Goal: Task Accomplishment & Management: Use online tool/utility

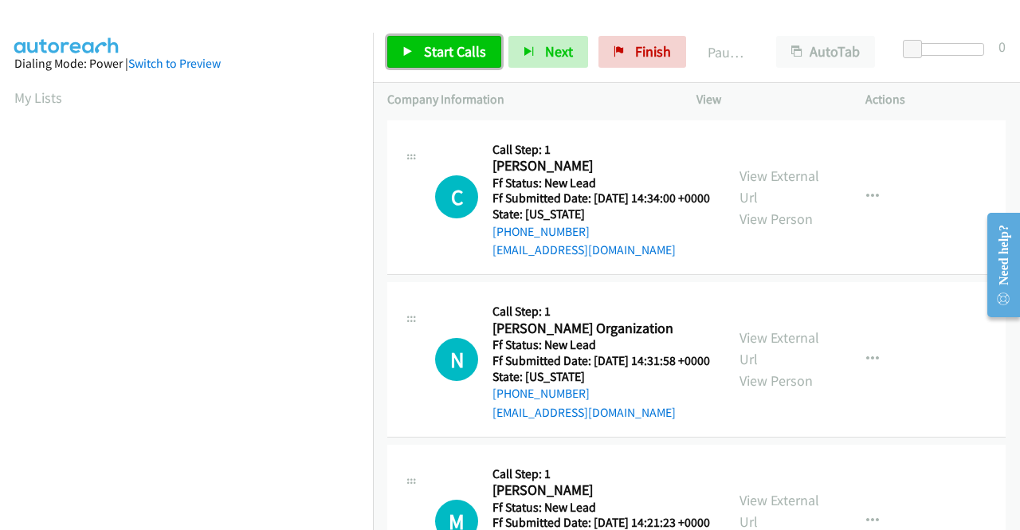
click at [463, 49] on span "Start Calls" at bounding box center [455, 51] width 62 height 18
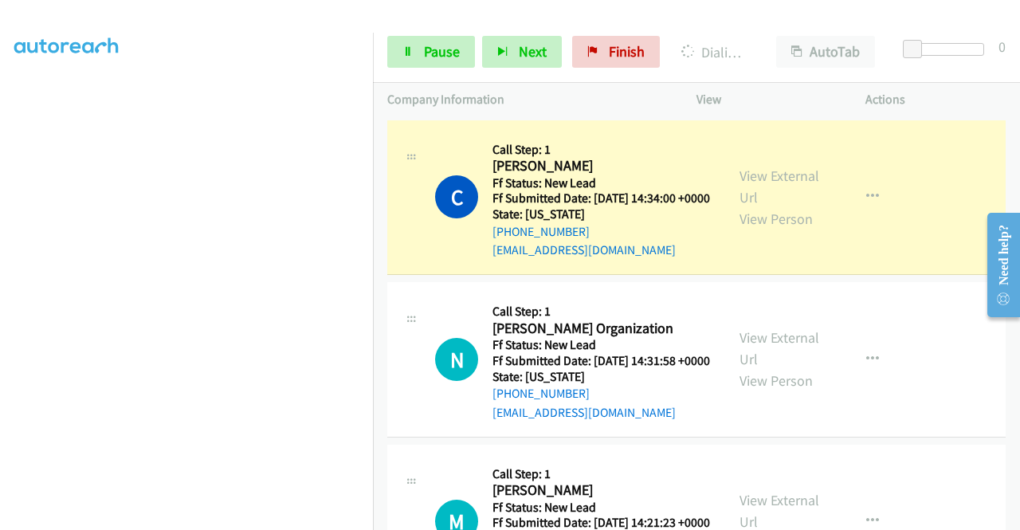
scroll to position [363, 0]
click at [763, 180] on link "View External Url" at bounding box center [779, 187] width 80 height 40
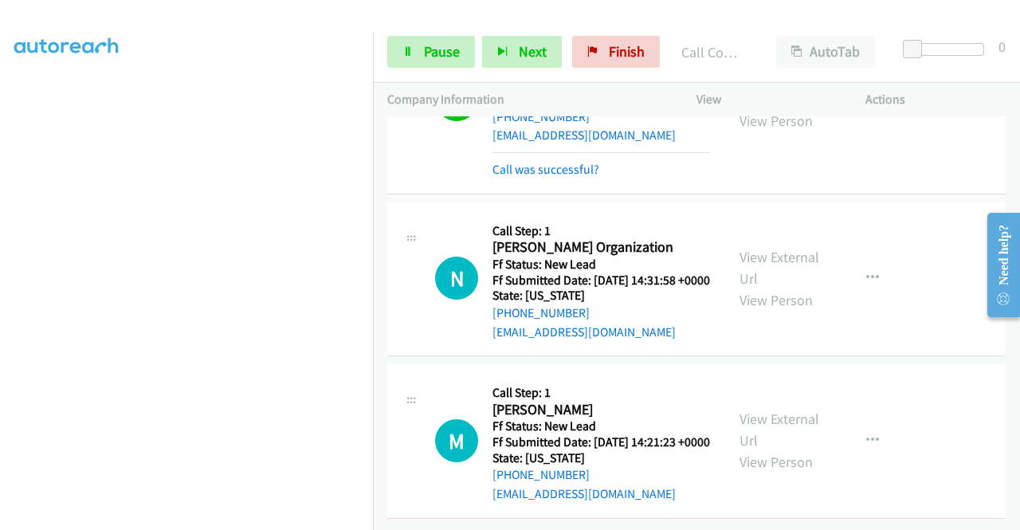
scroll to position [172, 0]
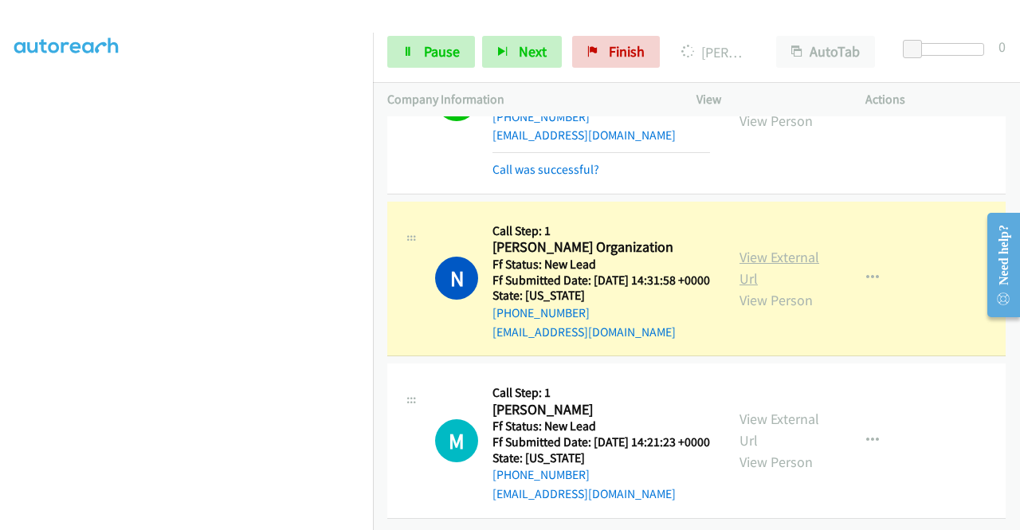
click at [747, 248] on link "View External Url" at bounding box center [779, 268] width 80 height 40
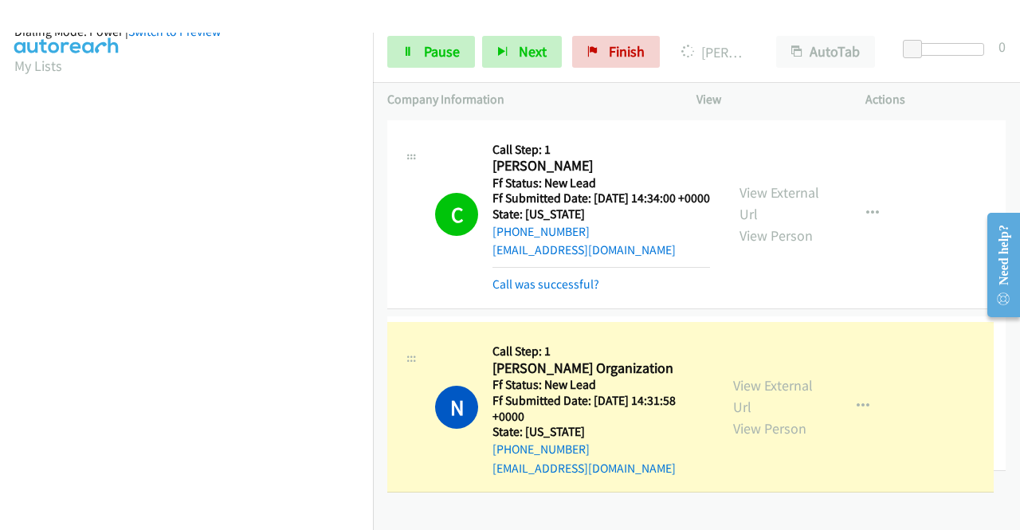
drag, startPoint x: 373, startPoint y: 306, endPoint x: 384, endPoint y: 447, distance: 141.5
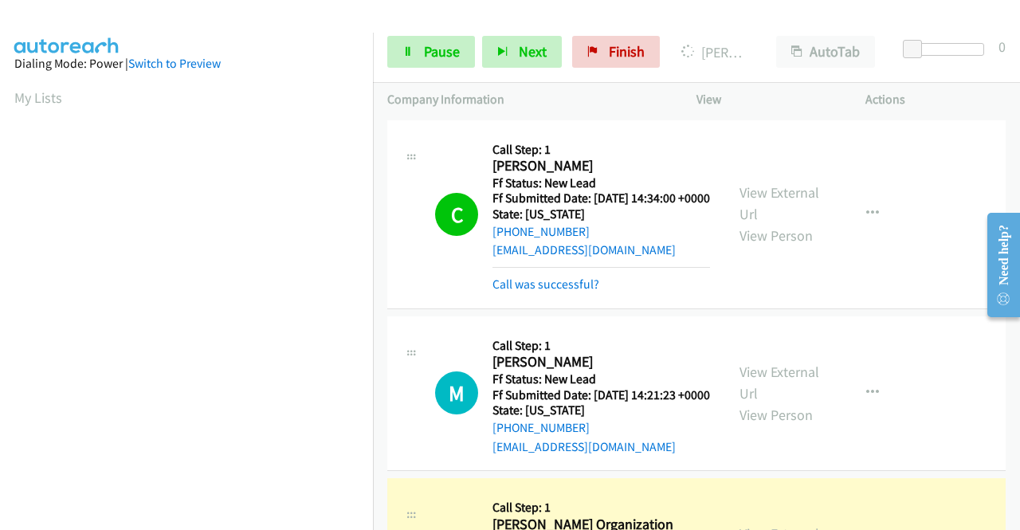
scroll to position [172, 0]
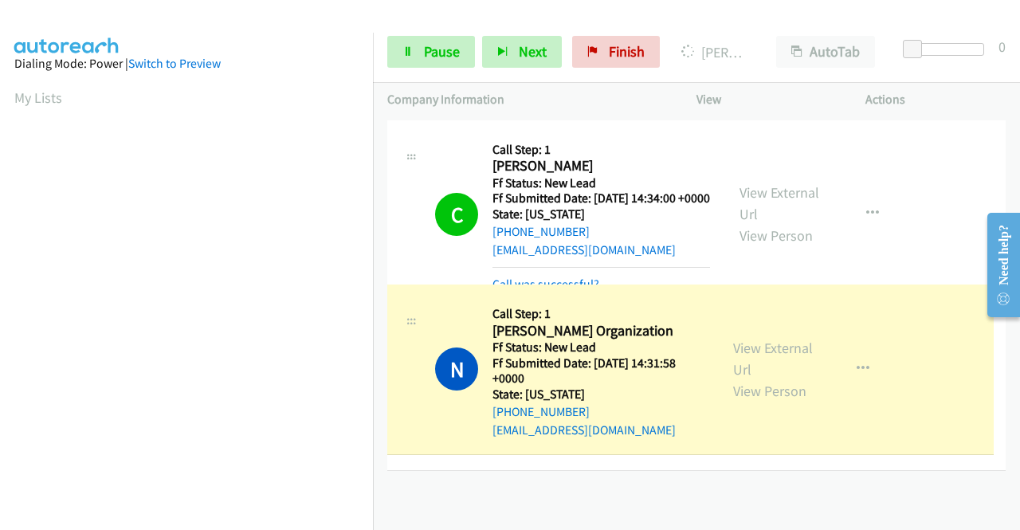
drag, startPoint x: 410, startPoint y: 375, endPoint x: 421, endPoint y: 291, distance: 85.3
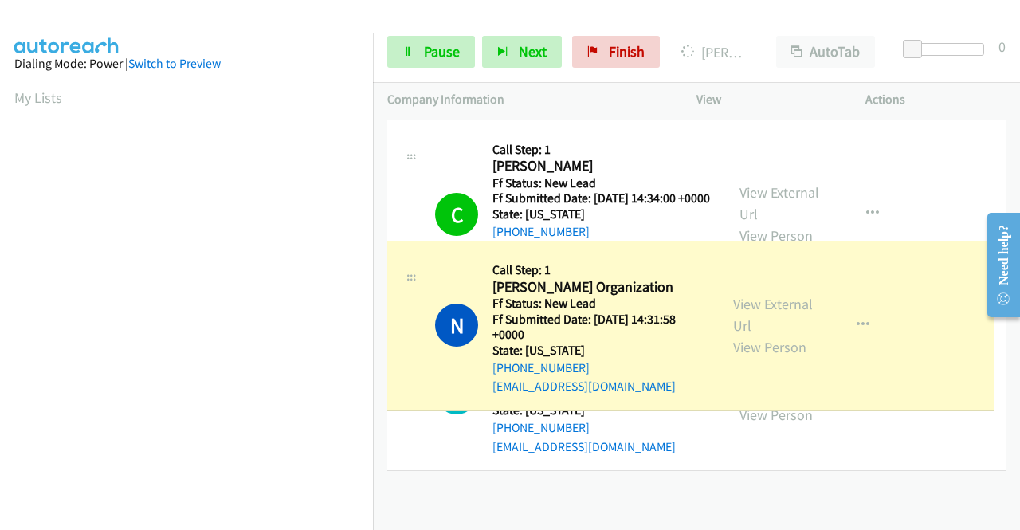
drag, startPoint x: 408, startPoint y: 371, endPoint x: 413, endPoint y: 252, distance: 119.6
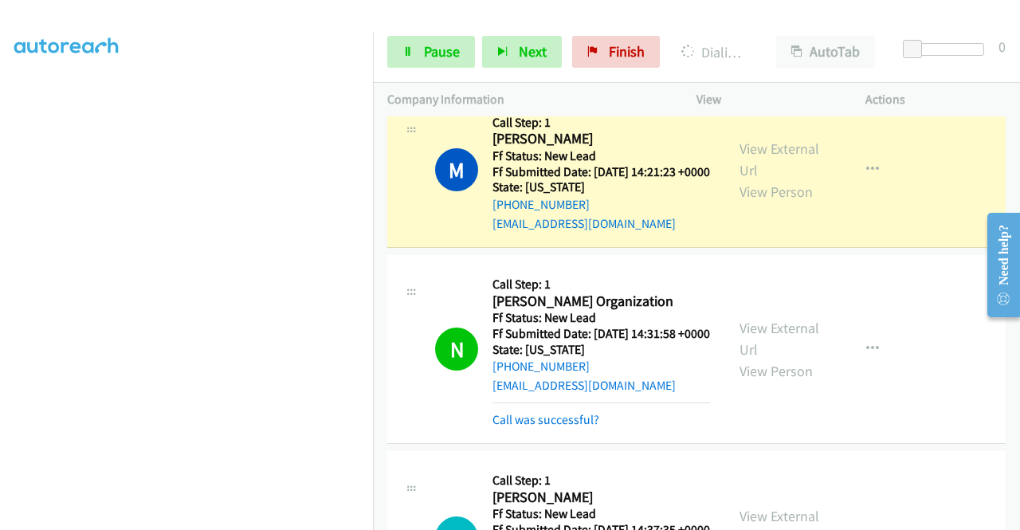
scroll to position [225, 0]
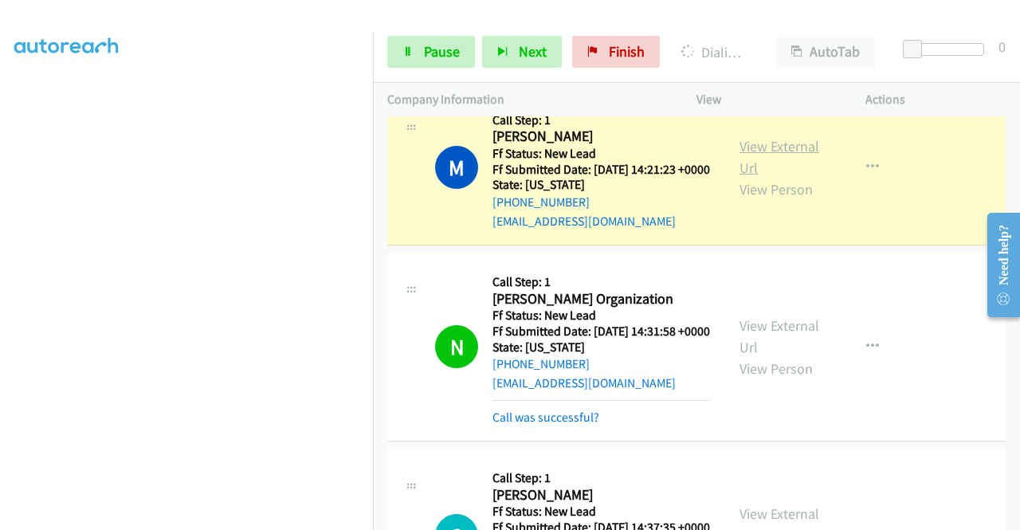
click at [763, 170] on link "View External Url" at bounding box center [779, 157] width 80 height 40
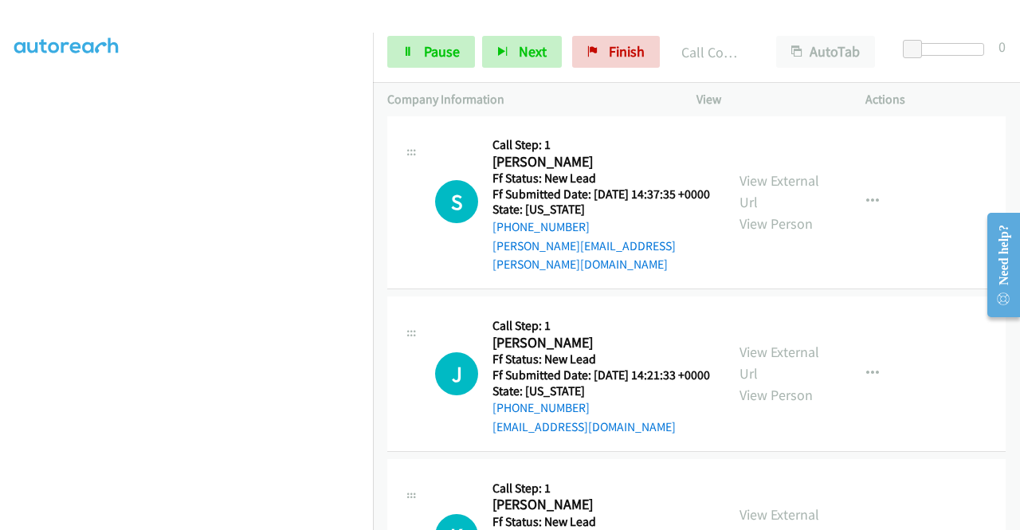
scroll to position [594, 0]
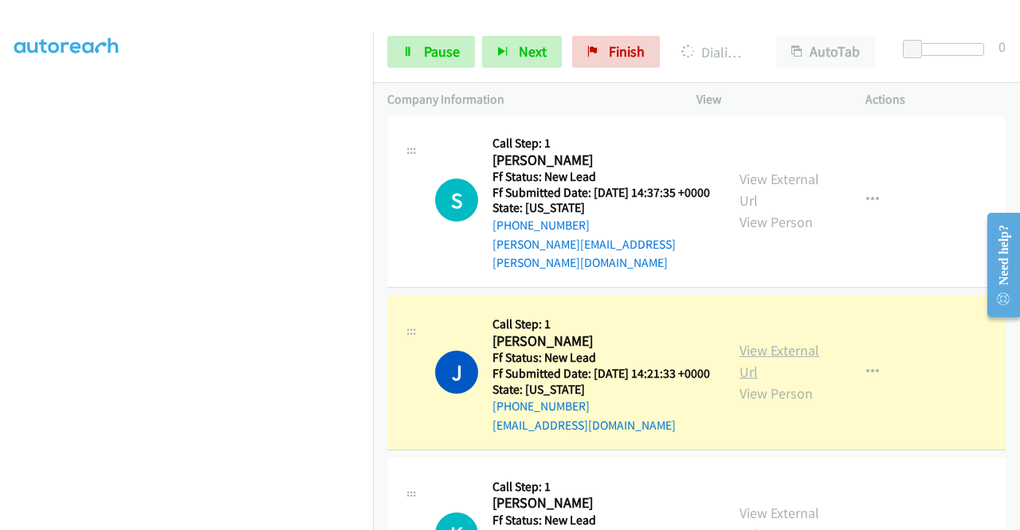
click at [745, 381] on link "View External Url" at bounding box center [779, 361] width 80 height 40
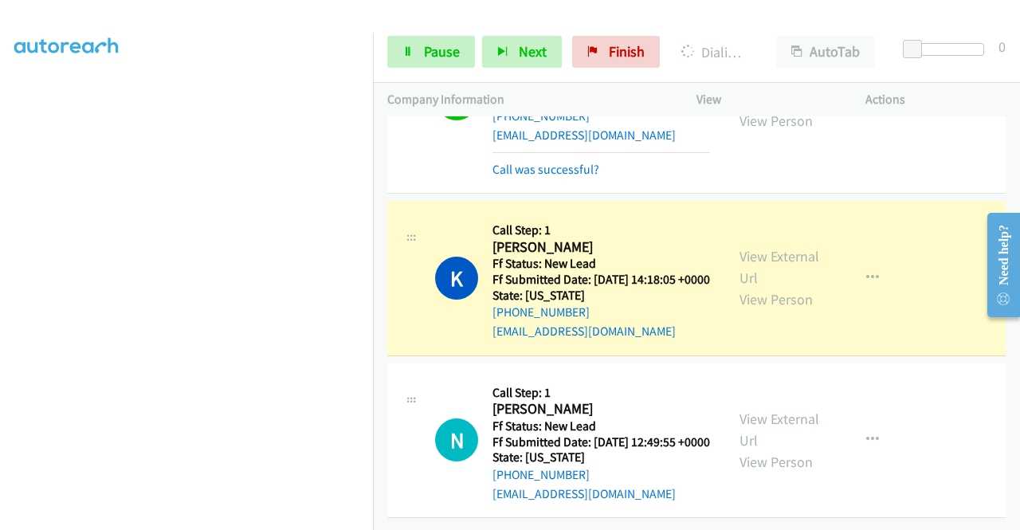
scroll to position [975, 0]
click at [771, 218] on div "View External Url View Person View External Url Email Schedule/Manage Callback …" at bounding box center [816, 278] width 183 height 126
click at [758, 247] on link "View External Url" at bounding box center [779, 267] width 80 height 40
click at [374, 202] on td "K Callback Scheduled Call Step: 1 Kurt Lidtke America/Los_Angeles Ff Status: Ne…" at bounding box center [696, 279] width 647 height 163
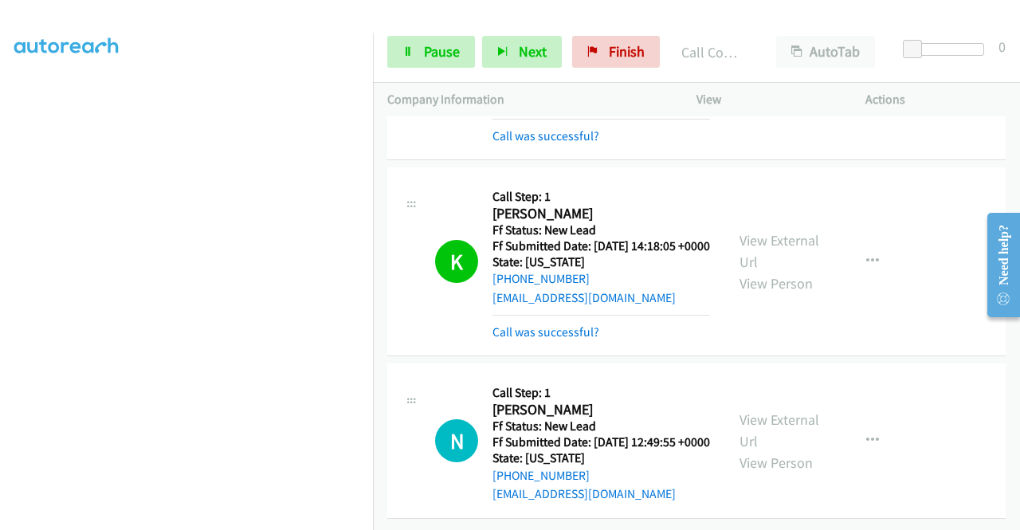
scroll to position [1017, 0]
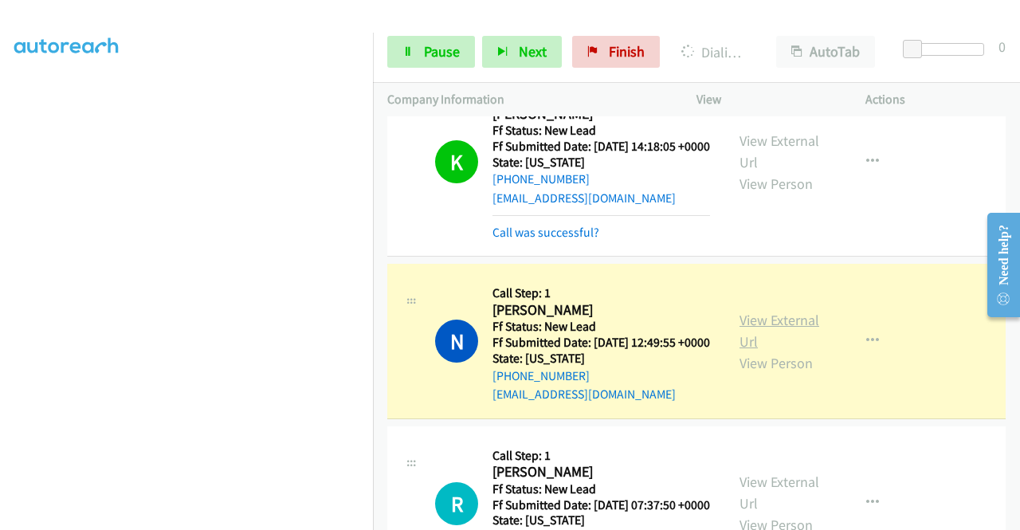
click at [790, 351] on link "View External Url" at bounding box center [779, 331] width 80 height 40
click at [424, 59] on span "Pause" at bounding box center [442, 51] width 36 height 18
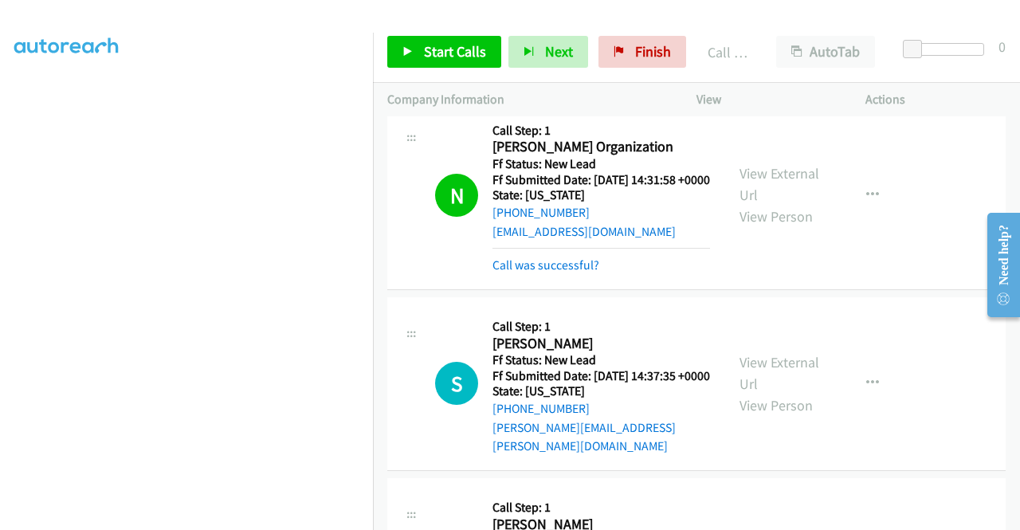
scroll to position [397, 0]
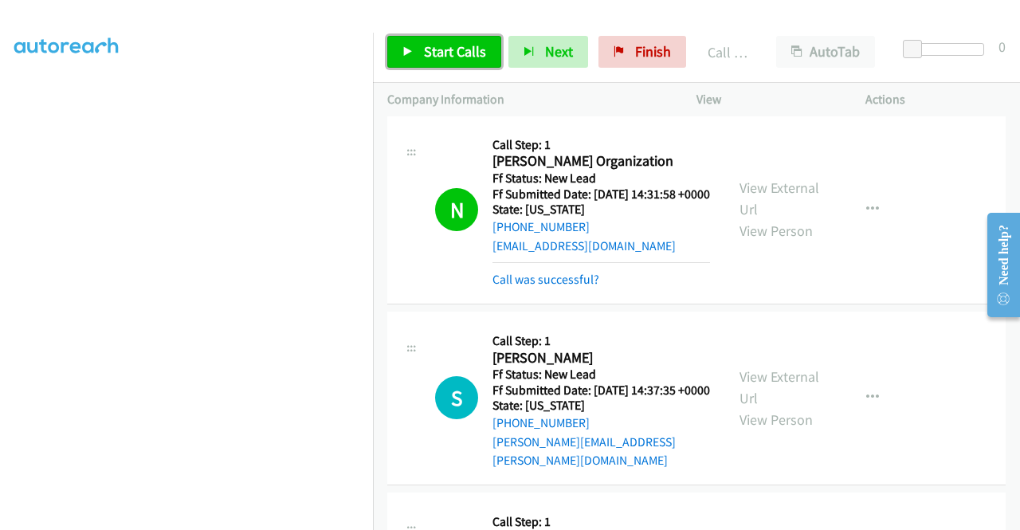
click at [427, 47] on span "Start Calls" at bounding box center [455, 51] width 62 height 18
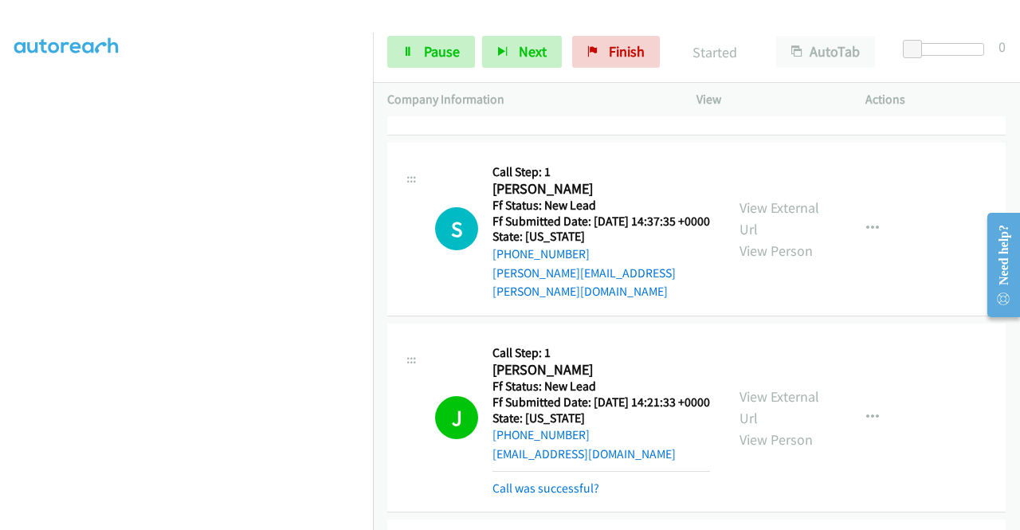
scroll to position [571, 0]
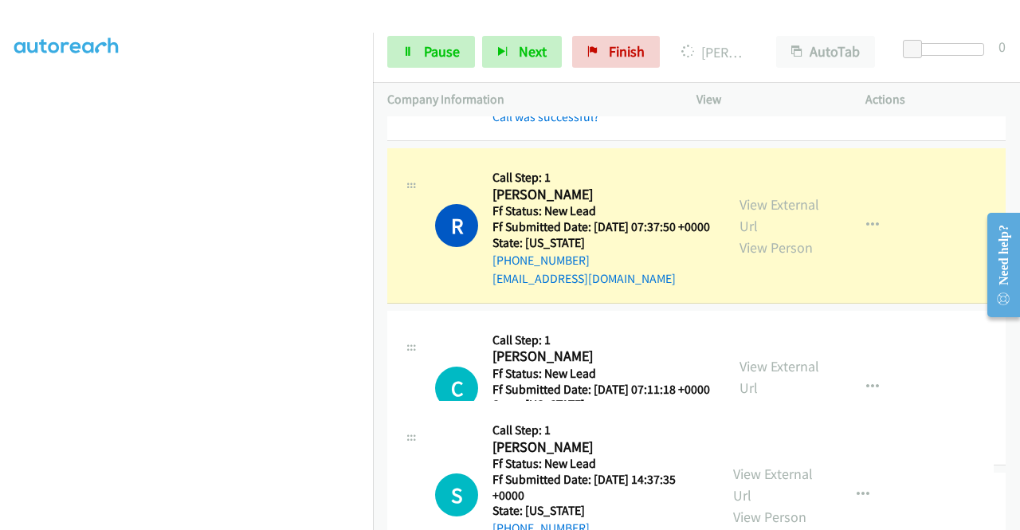
drag, startPoint x: 410, startPoint y: 216, endPoint x: 453, endPoint y: 434, distance: 222.5
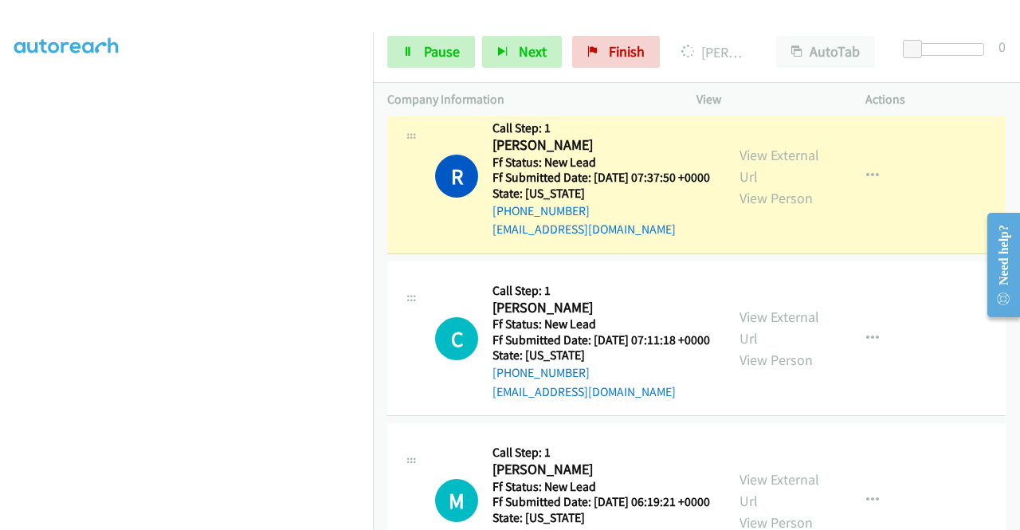
scroll to position [1375, 0]
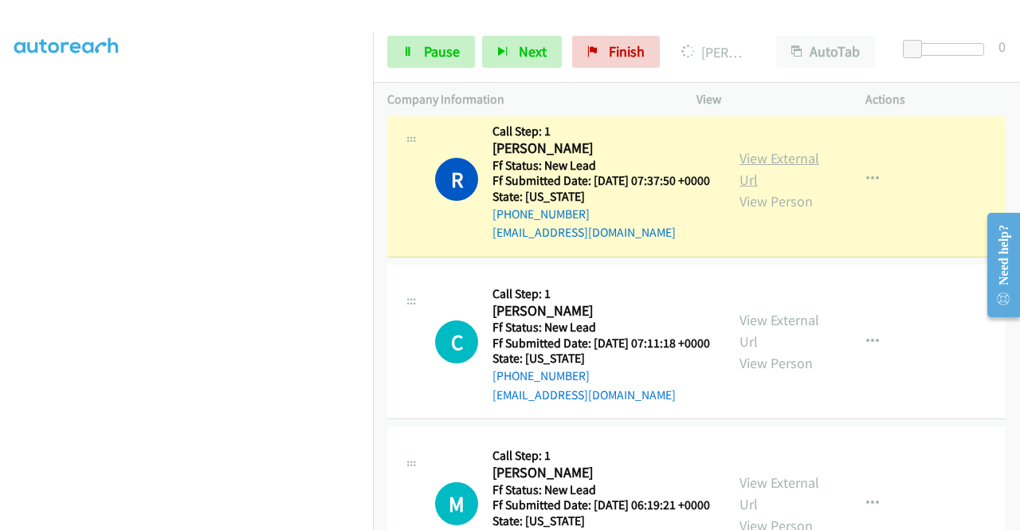
click at [747, 189] on link "View External Url" at bounding box center [779, 169] width 80 height 40
click at [429, 61] on link "Pause" at bounding box center [431, 52] width 88 height 32
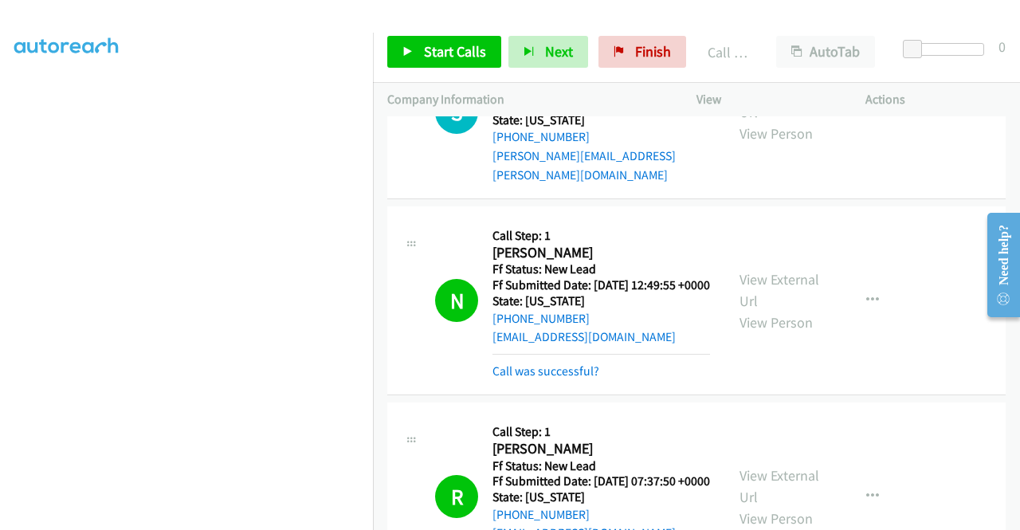
scroll to position [1066, 0]
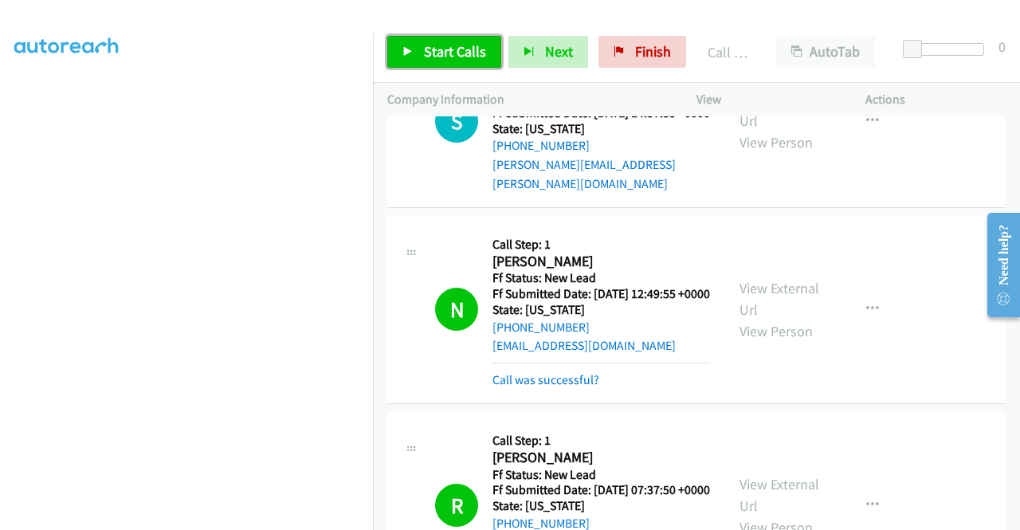
click at [444, 52] on span "Start Calls" at bounding box center [455, 51] width 62 height 18
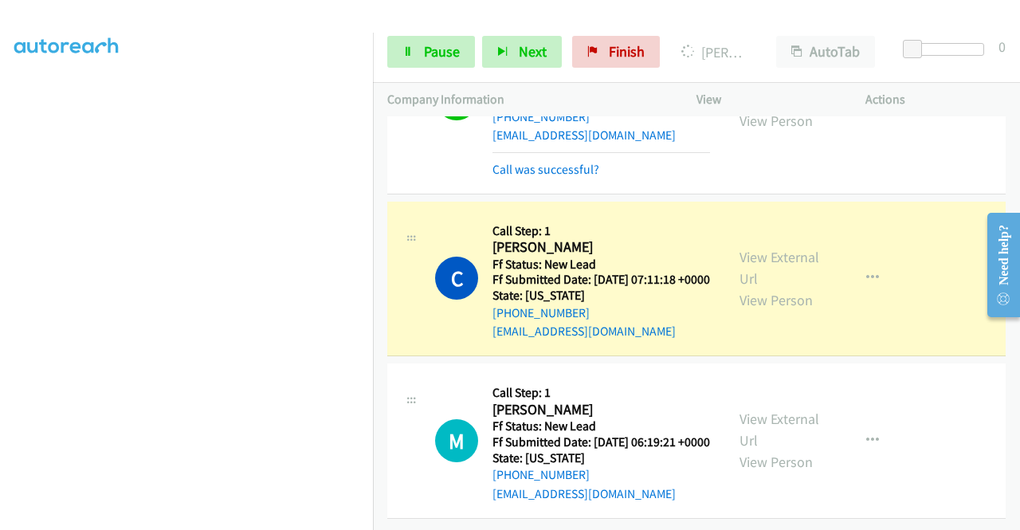
scroll to position [1584, 0]
click at [802, 265] on div "View External Url View Person" at bounding box center [780, 278] width 83 height 65
click at [792, 258] on link "View External Url" at bounding box center [779, 268] width 80 height 40
click at [0, 279] on aside "Dialing Mode: Power | Switch to Preview My Lists" at bounding box center [186, 122] width 373 height 882
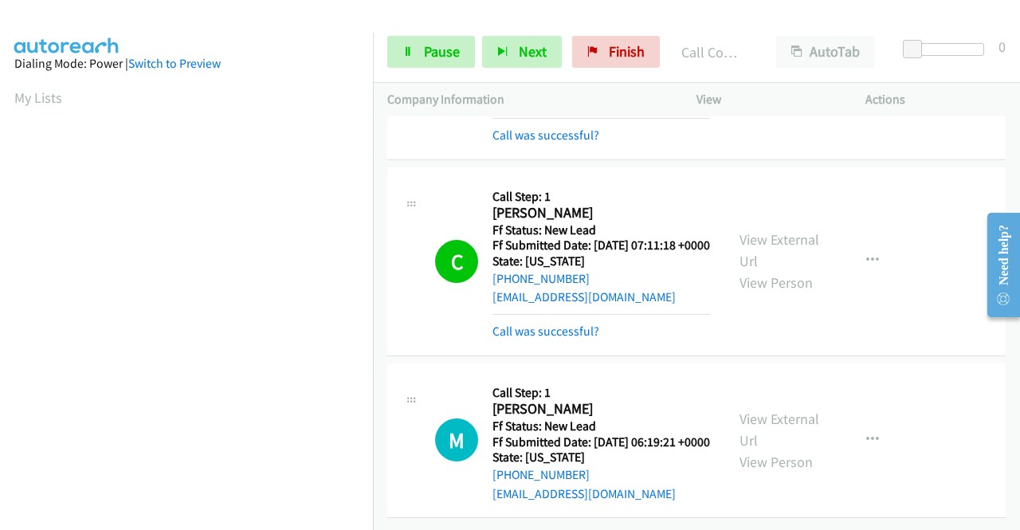
scroll to position [363, 0]
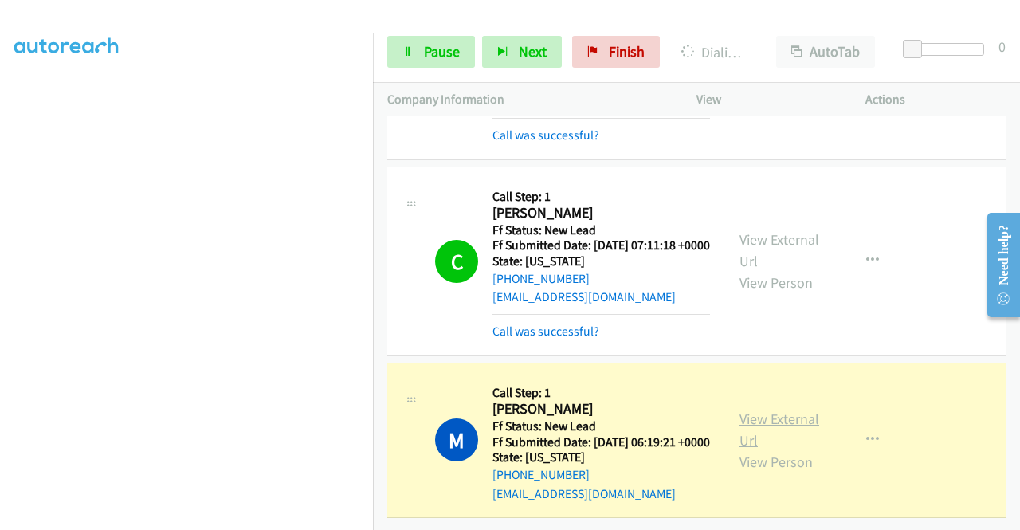
click at [792, 410] on link "View External Url" at bounding box center [779, 430] width 80 height 40
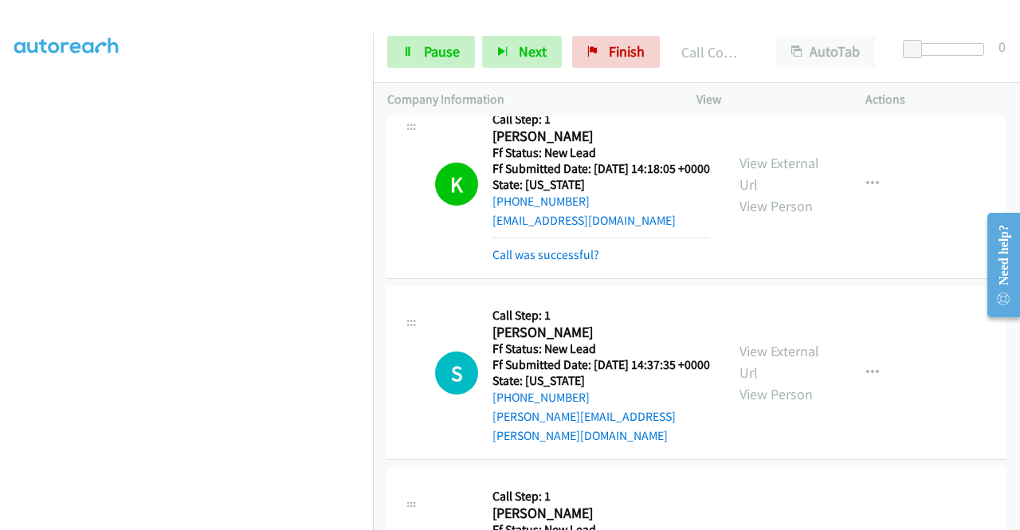
scroll to position [841, 0]
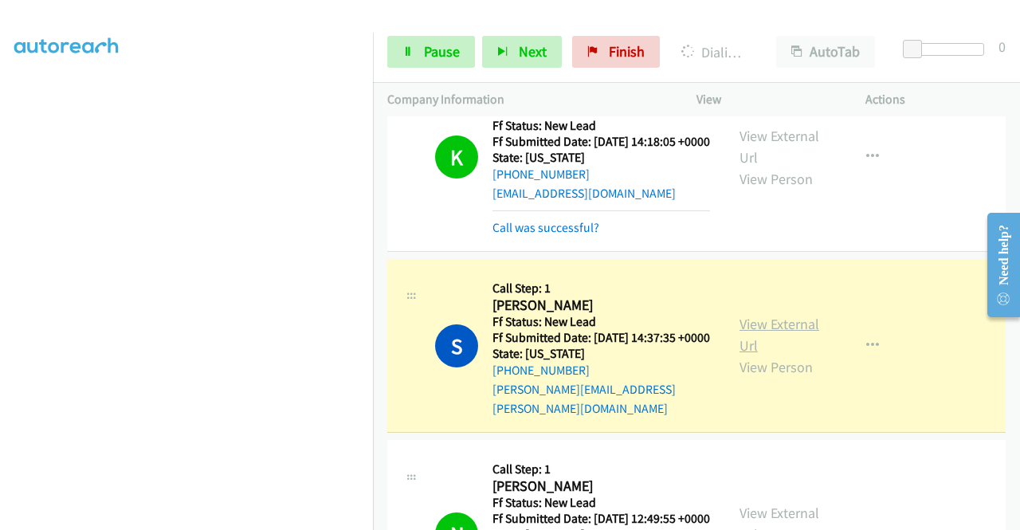
click at [750, 355] on link "View External Url" at bounding box center [779, 335] width 80 height 40
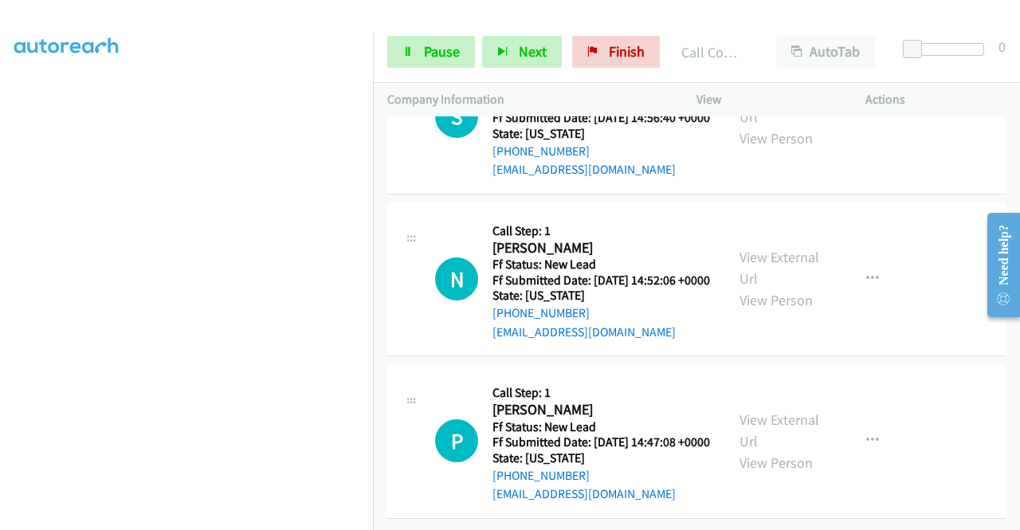
scroll to position [2119, 0]
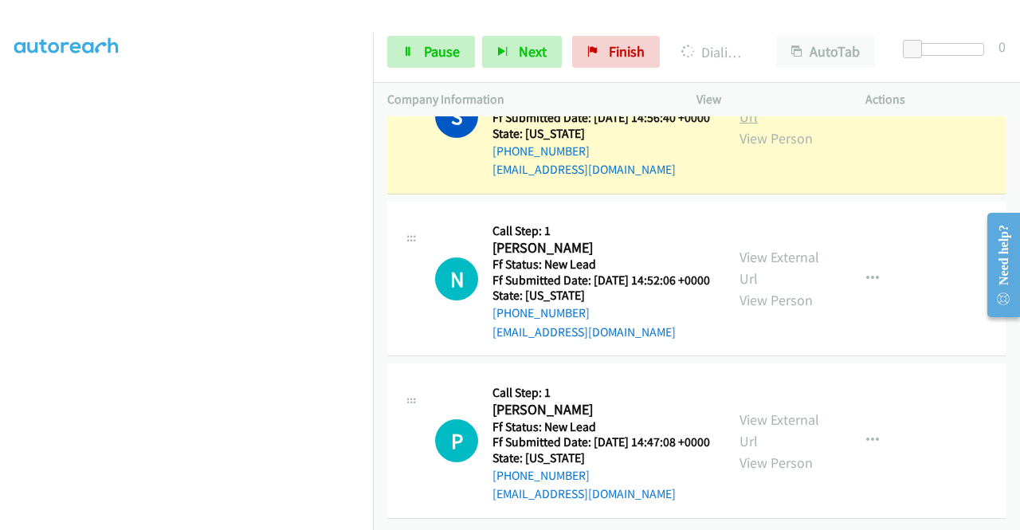
click at [765, 126] on link "View External Url" at bounding box center [779, 106] width 80 height 40
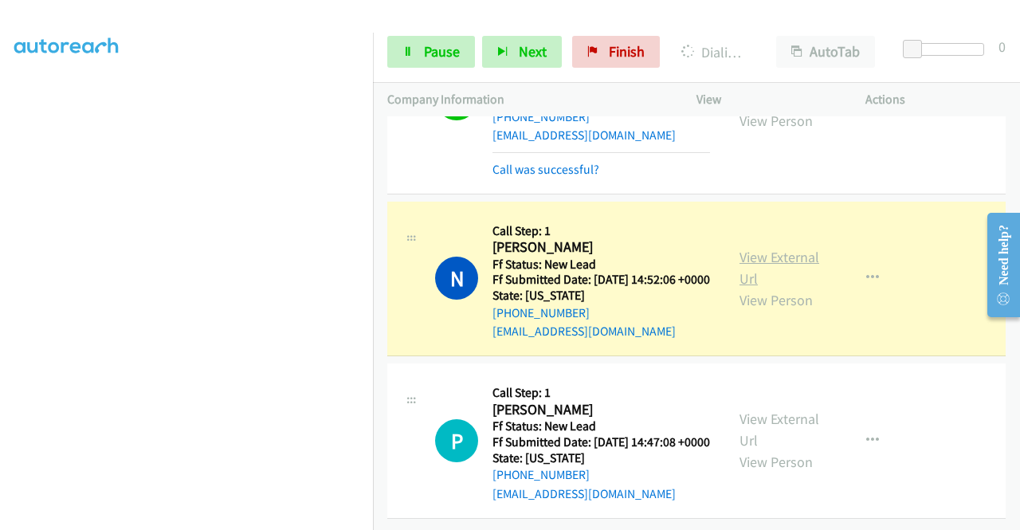
click at [751, 288] on link "View External Url" at bounding box center [779, 268] width 80 height 40
click at [429, 62] on link "Pause" at bounding box center [431, 52] width 88 height 32
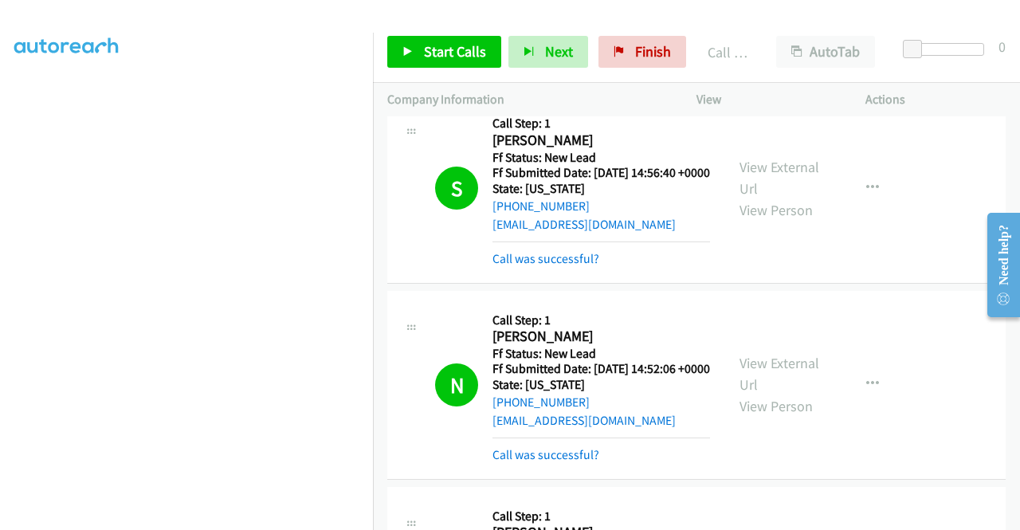
scroll to position [2318, 0]
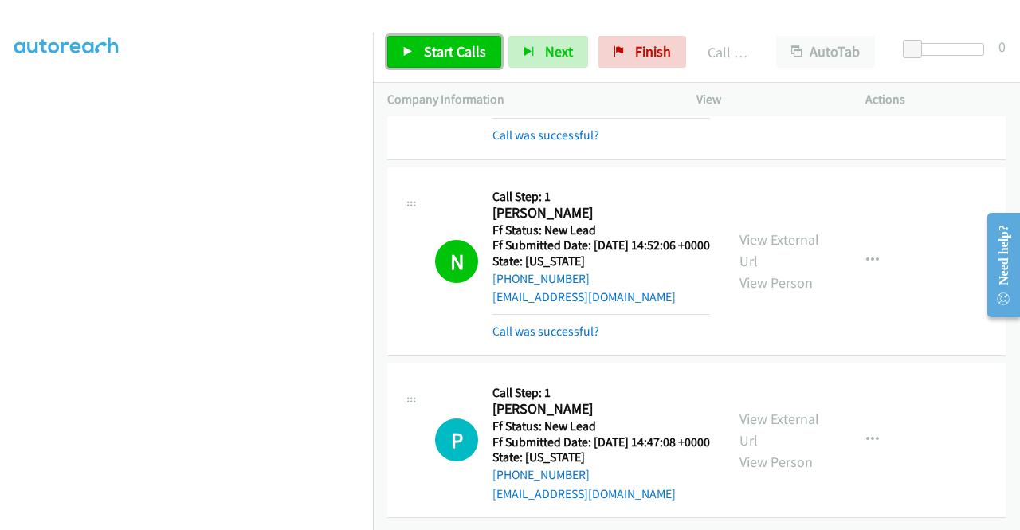
click at [425, 49] on span "Start Calls" at bounding box center [455, 51] width 62 height 18
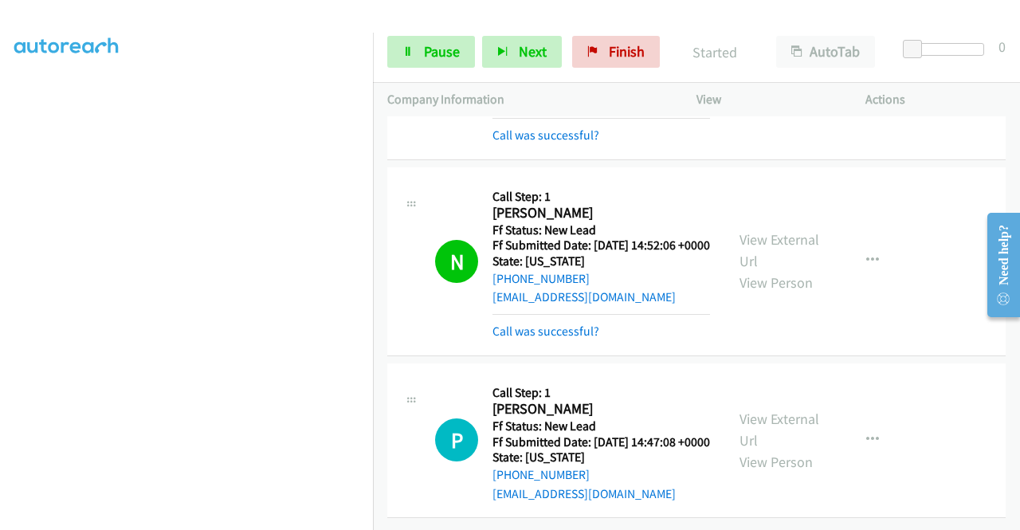
click at [437, 182] on div "N Callback Scheduled Call Step: 1 Nicole Kinder Sinnott America/Los_Angeles Ff …" at bounding box center [573, 261] width 276 height 159
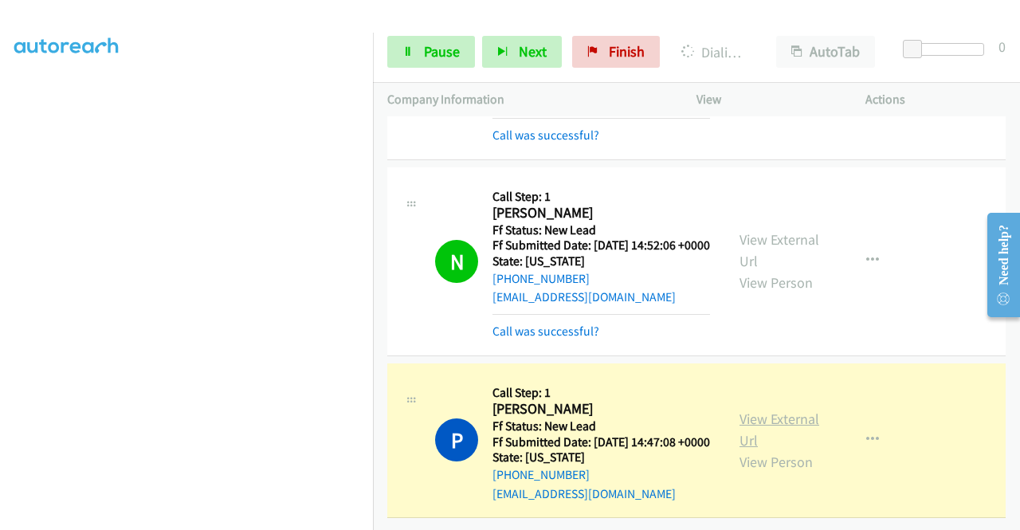
click at [779, 410] on link "View External Url" at bounding box center [779, 430] width 80 height 40
click at [282, 515] on section at bounding box center [186, 152] width 344 height 762
click at [405, 48] on icon at bounding box center [407, 52] width 11 height 11
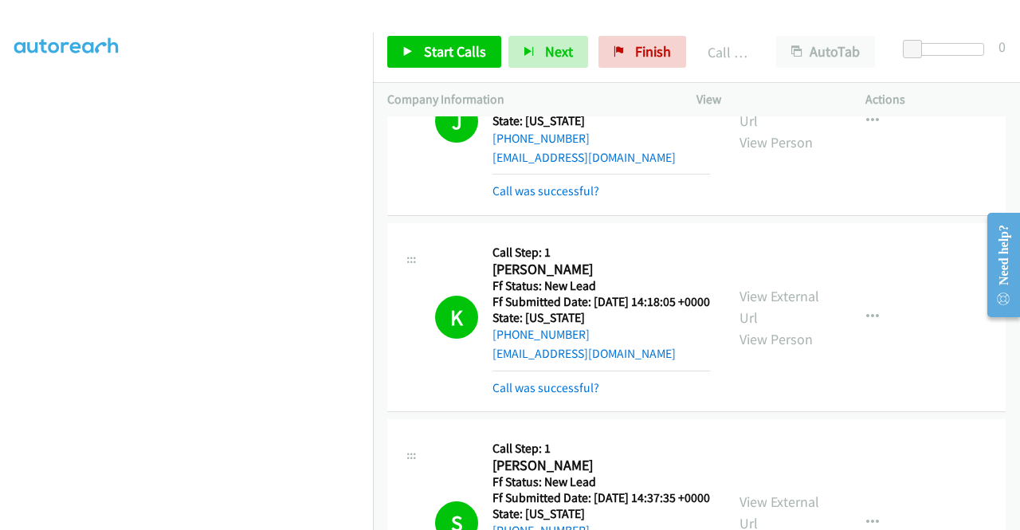
scroll to position [0, 0]
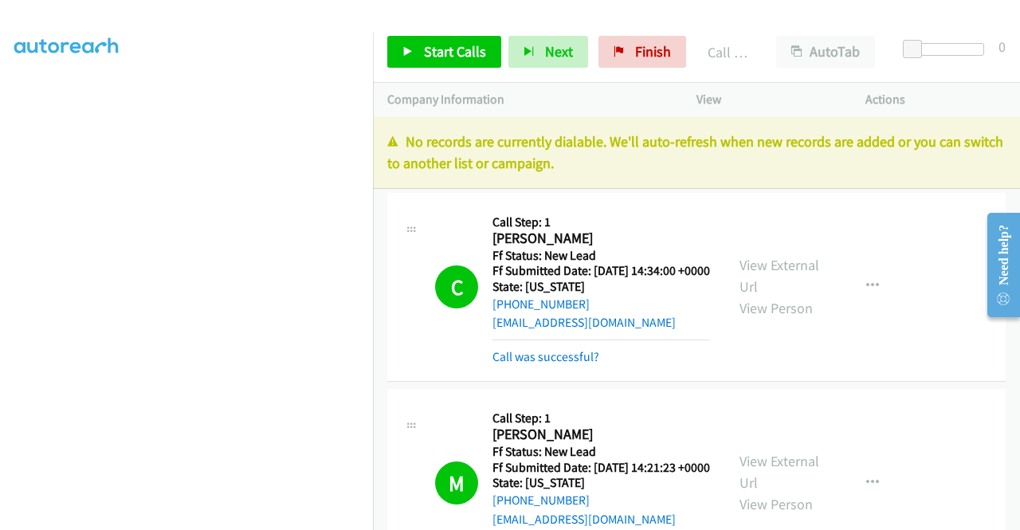
click at [927, 165] on p "No records are currently dialable. We'll auto-refresh when new records are adde…" at bounding box center [696, 152] width 618 height 43
click at [658, 60] on span "Finish" at bounding box center [653, 51] width 36 height 18
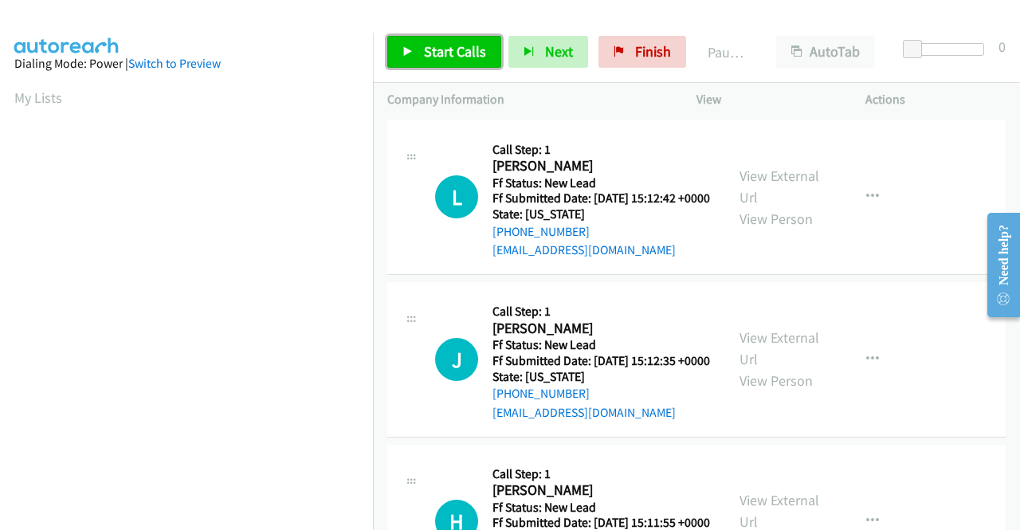
click at [429, 65] on link "Start Calls" at bounding box center [444, 52] width 114 height 32
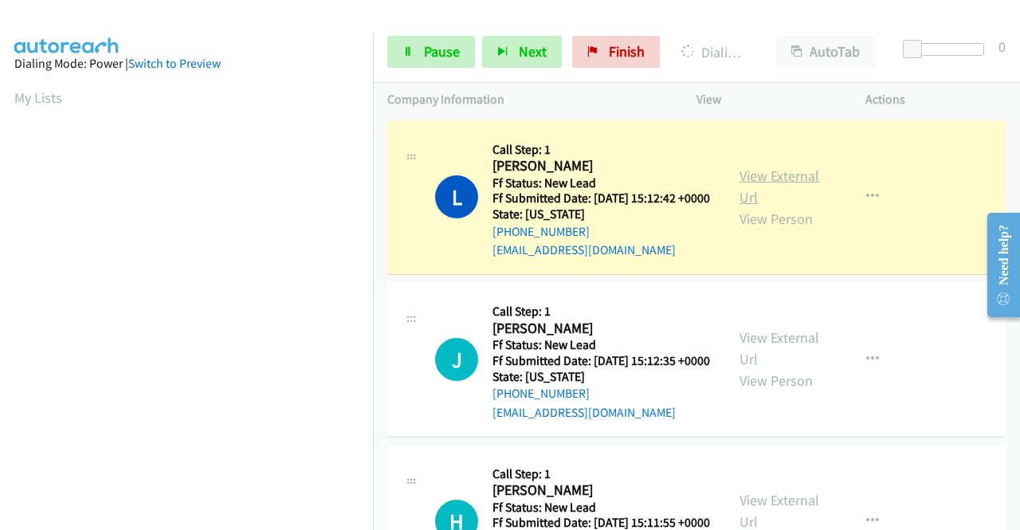
click at [798, 184] on link "View External Url" at bounding box center [779, 187] width 80 height 40
click at [0, 318] on aside "Dialing Mode: Power | Switch to Preview My Lists" at bounding box center [186, 474] width 373 height 882
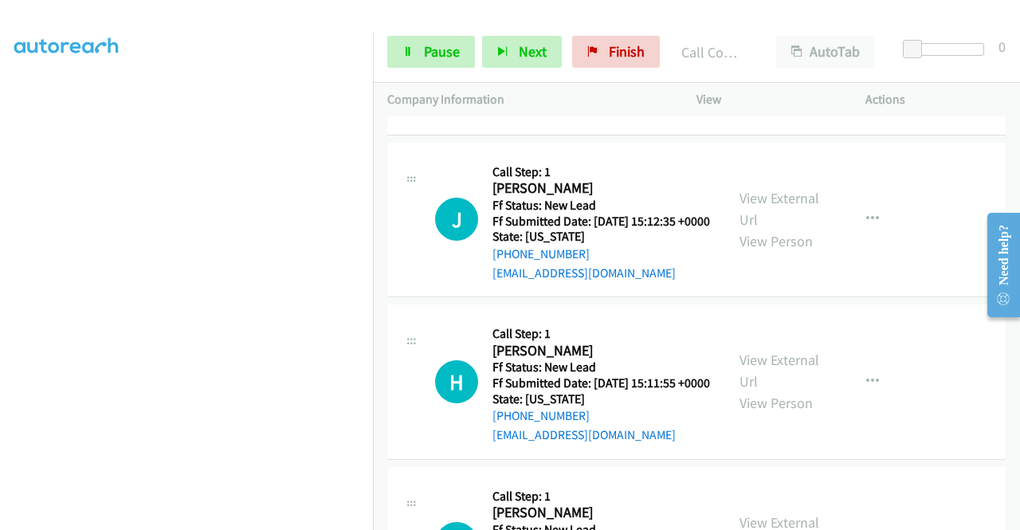
scroll to position [185, 0]
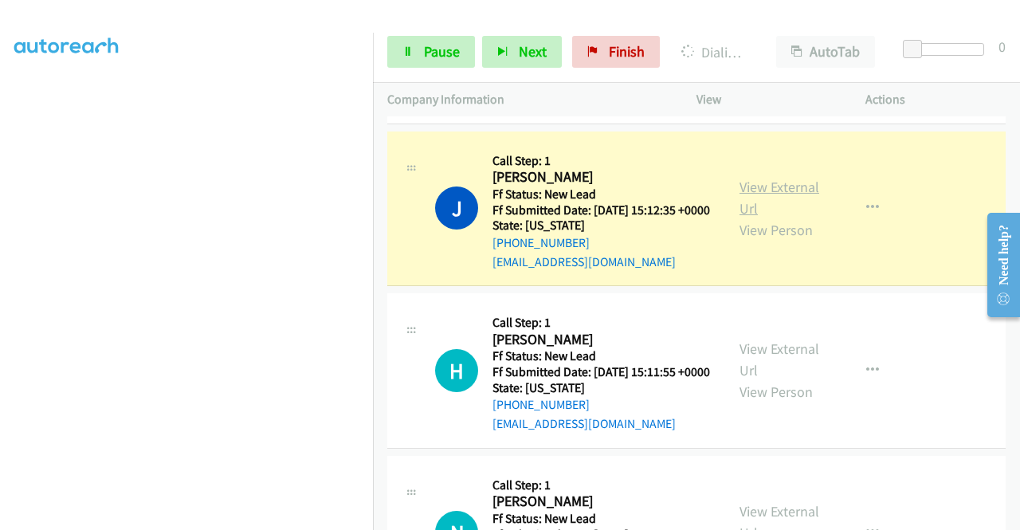
click at [774, 214] on link "View External Url" at bounding box center [779, 198] width 80 height 40
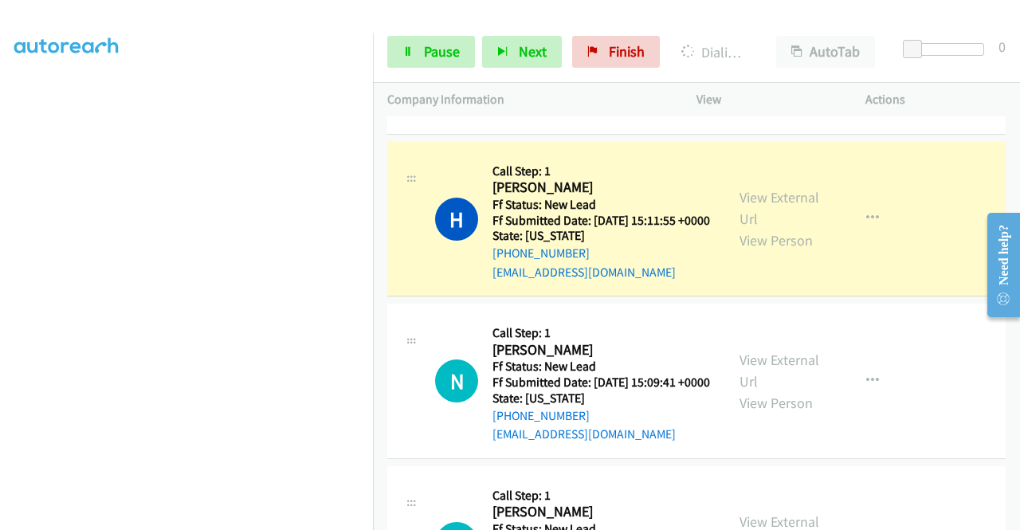
scroll to position [373, 0]
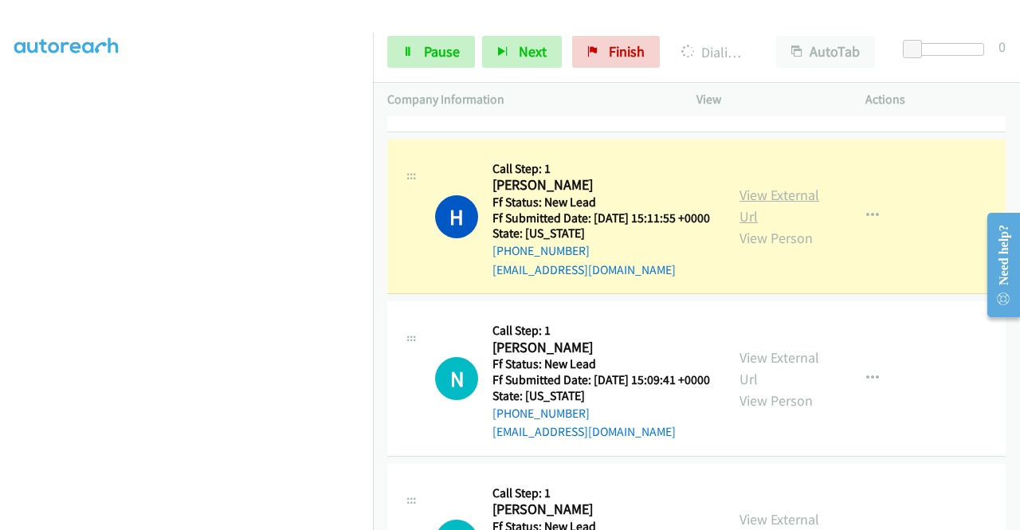
click at [776, 225] on link "View External Url" at bounding box center [779, 206] width 80 height 40
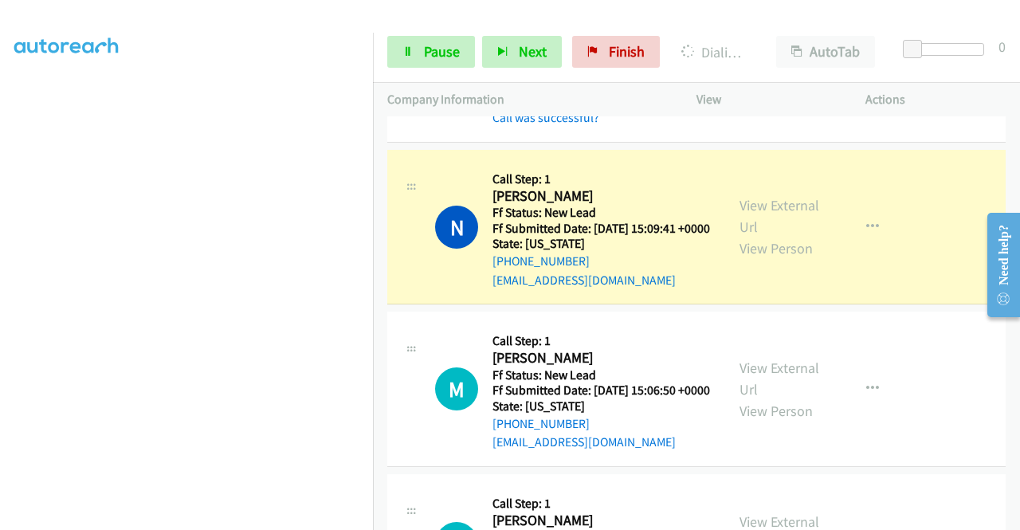
scroll to position [556, 0]
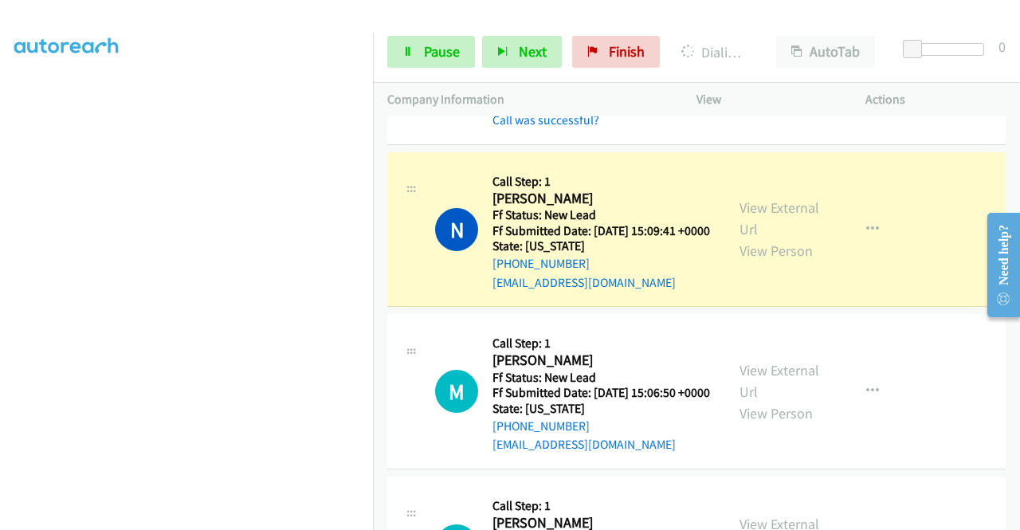
click at [762, 261] on div "View External Url View Person" at bounding box center [780, 229] width 83 height 65
click at [754, 238] on link "View External Url" at bounding box center [779, 218] width 80 height 40
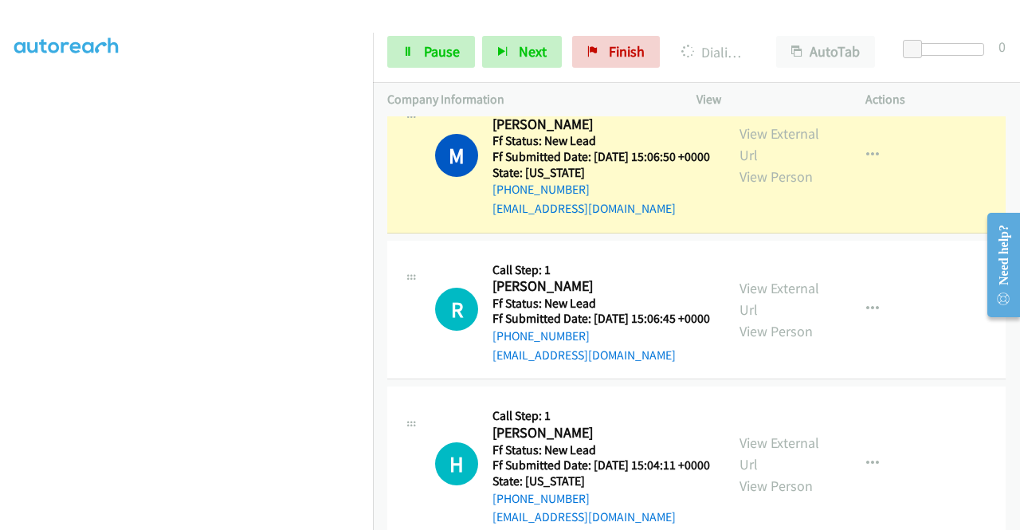
scroll to position [859, 0]
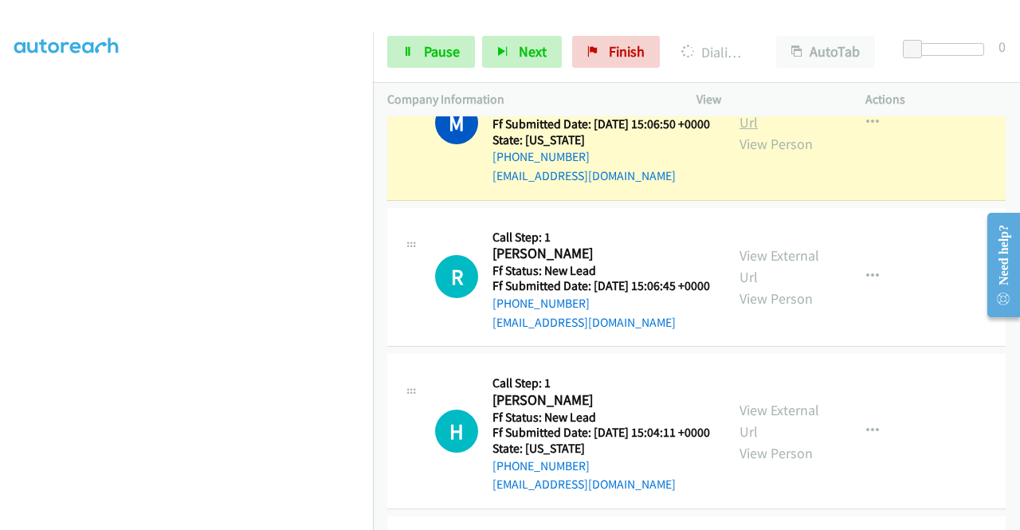
click at [754, 131] on link "View External Url" at bounding box center [779, 112] width 80 height 40
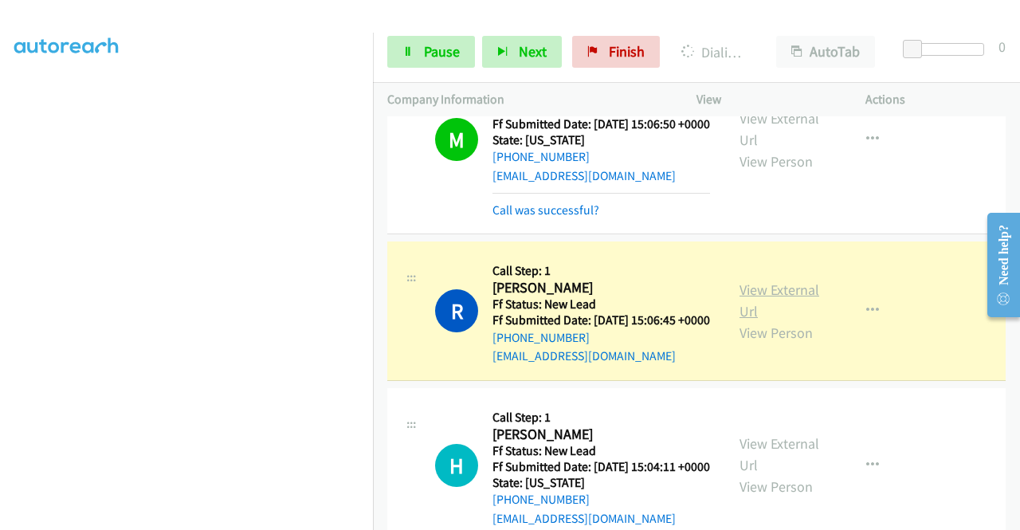
click at [747, 320] on link "View External Url" at bounding box center [779, 300] width 80 height 40
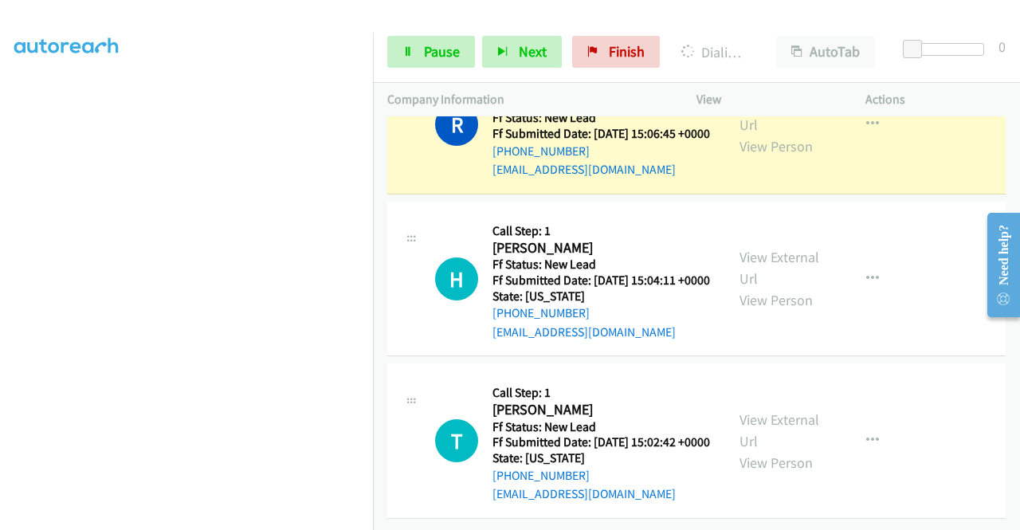
scroll to position [1128, 0]
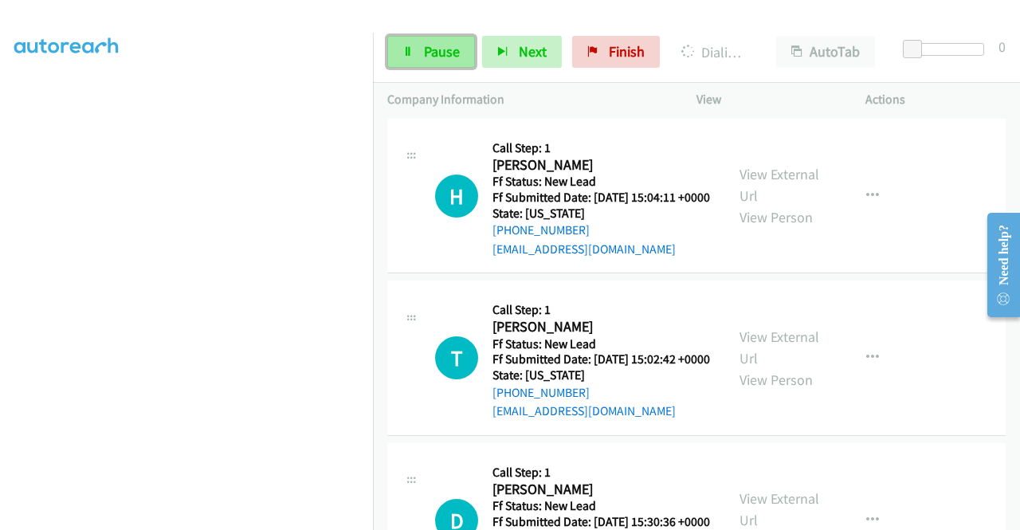
click at [398, 53] on link "Pause" at bounding box center [431, 52] width 88 height 32
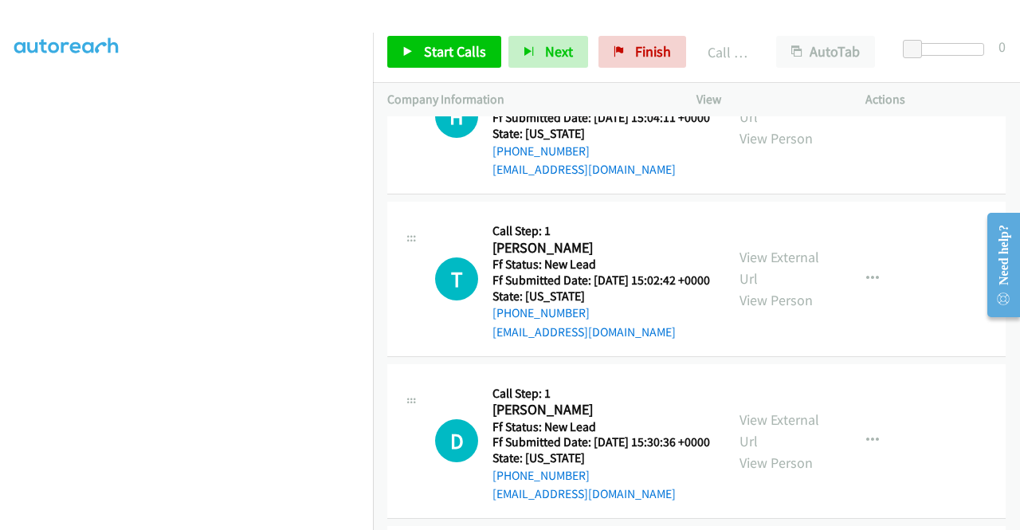
scroll to position [1238, 0]
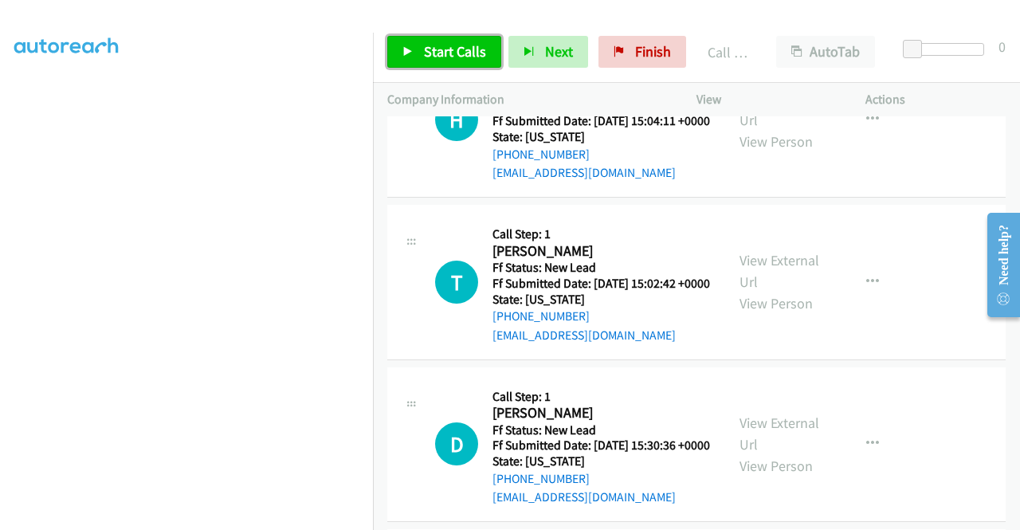
click at [456, 50] on span "Start Calls" at bounding box center [455, 51] width 62 height 18
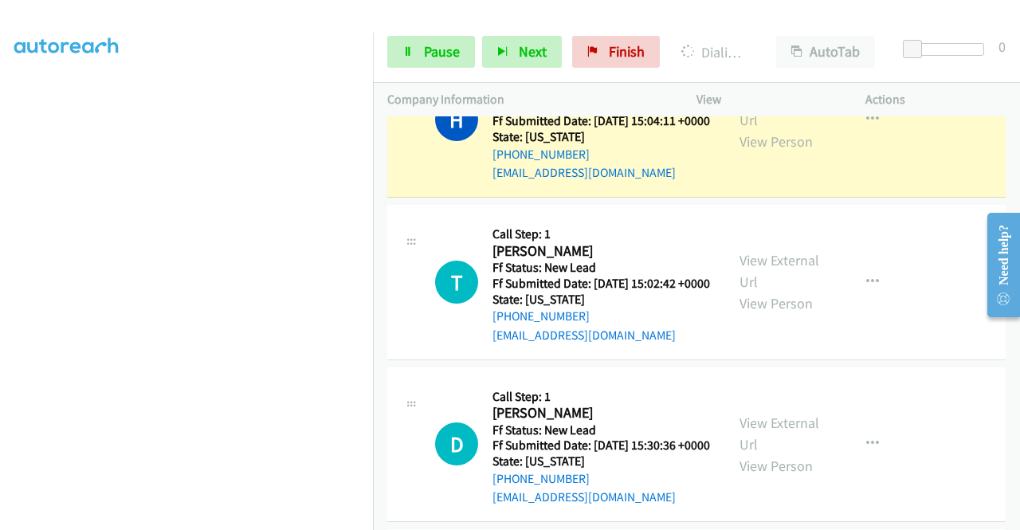
click at [0, 288] on aside "Dialing Mode: Power | Switch to Preview My Lists" at bounding box center [186, 122] width 373 height 882
click at [766, 129] on link "View External Url" at bounding box center [779, 109] width 80 height 40
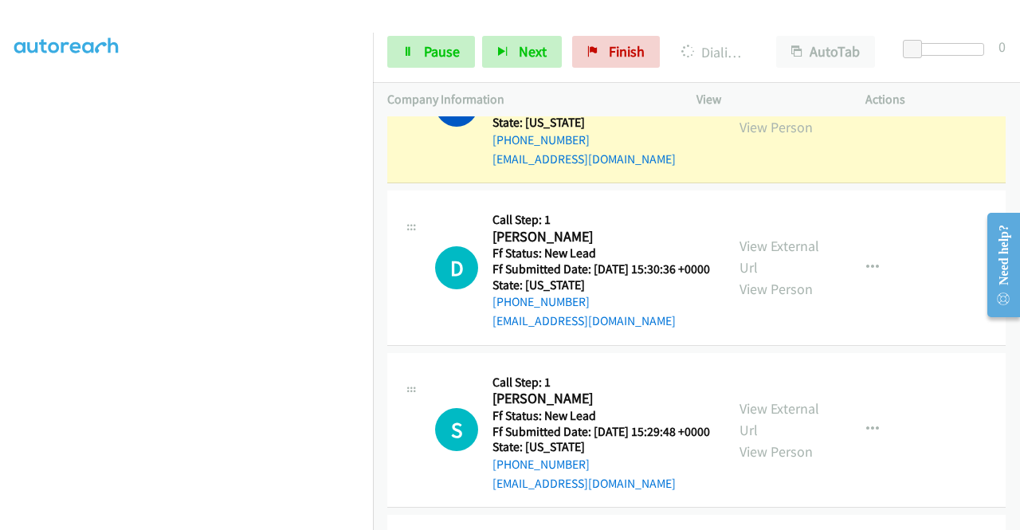
scroll to position [1408, 0]
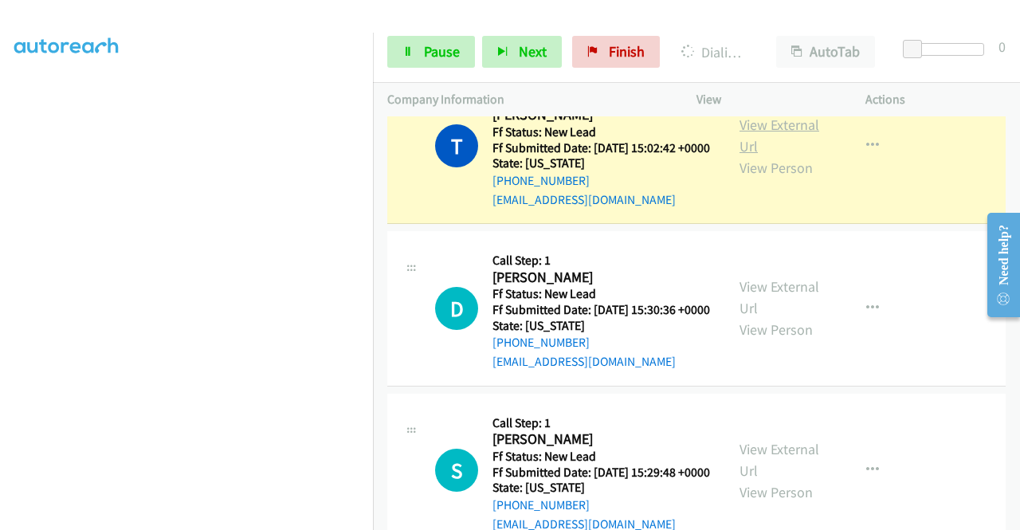
click at [770, 155] on link "View External Url" at bounding box center [779, 136] width 80 height 40
click at [373, 224] on nav "Dialing Mode: Power | Switch to Preview My Lists" at bounding box center [187, 298] width 374 height 530
click at [421, 54] on link "Pause" at bounding box center [431, 52] width 88 height 32
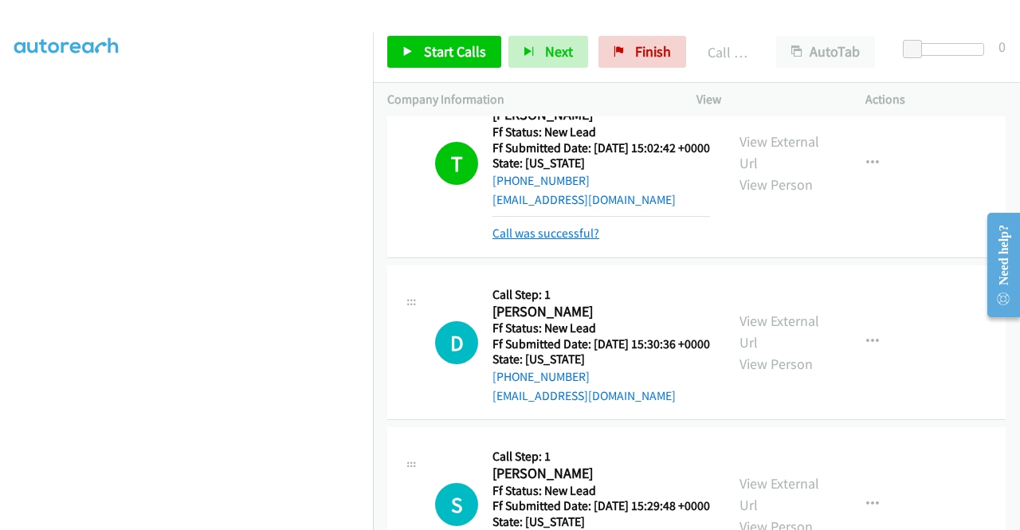
click at [575, 241] on link "Call was successful?" at bounding box center [545, 232] width 107 height 15
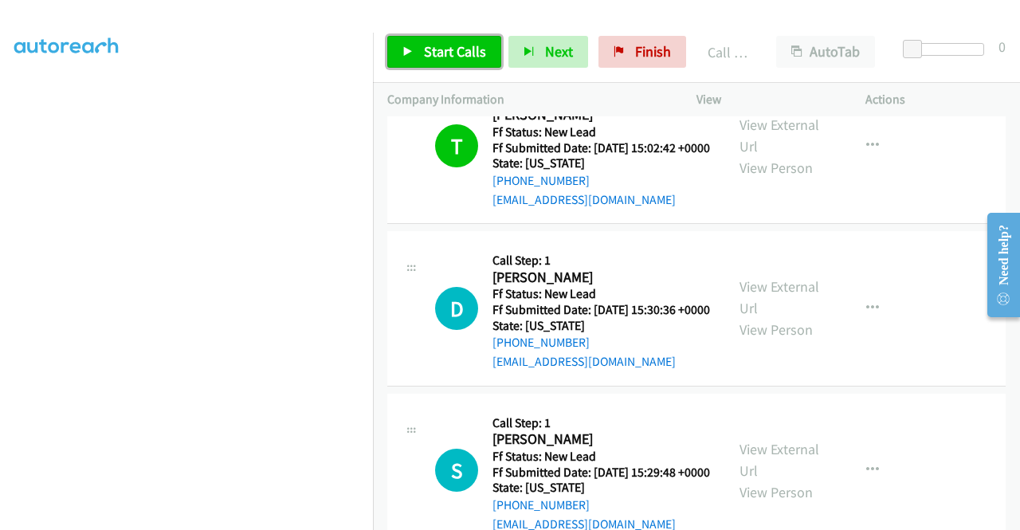
click at [472, 66] on link "Start Calls" at bounding box center [444, 52] width 114 height 32
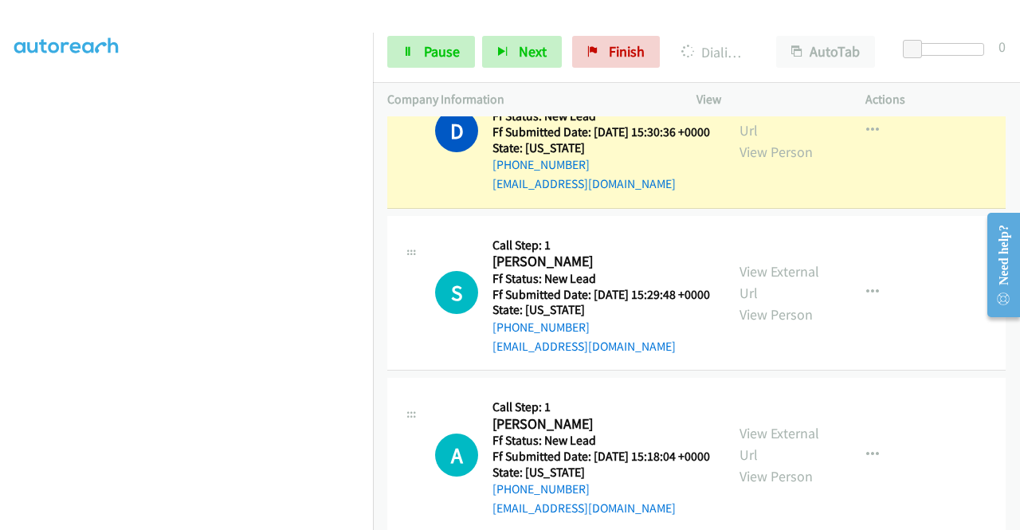
scroll to position [1570, 0]
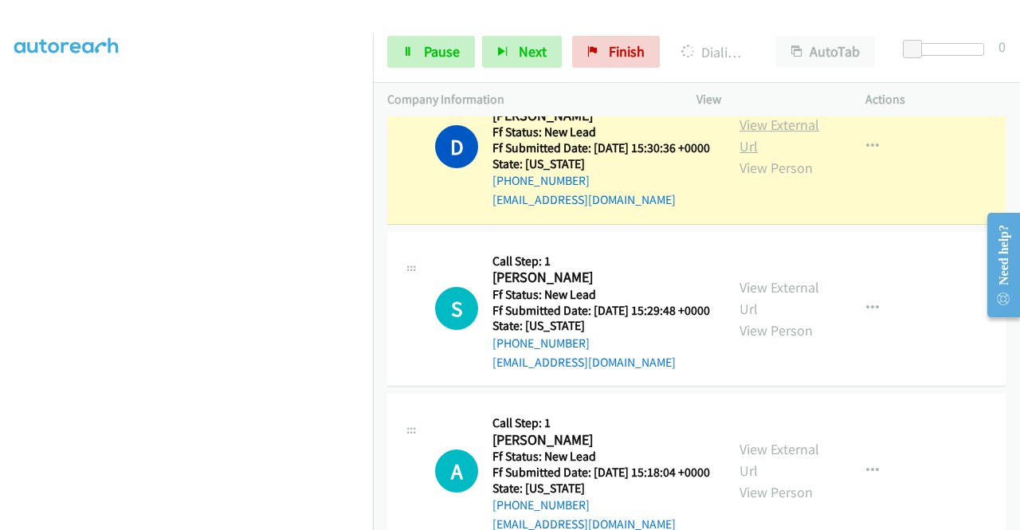
click at [769, 155] on link "View External Url" at bounding box center [779, 136] width 80 height 40
click at [0, 253] on aside "Dialing Mode: Power | Switch to Preview My Lists" at bounding box center [186, 122] width 373 height 882
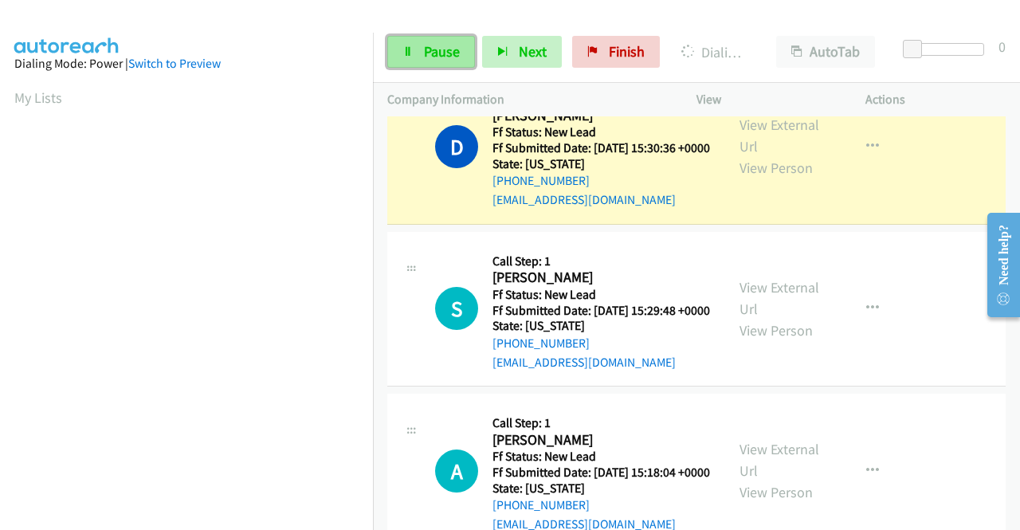
click at [422, 54] on link "Pause" at bounding box center [431, 52] width 88 height 32
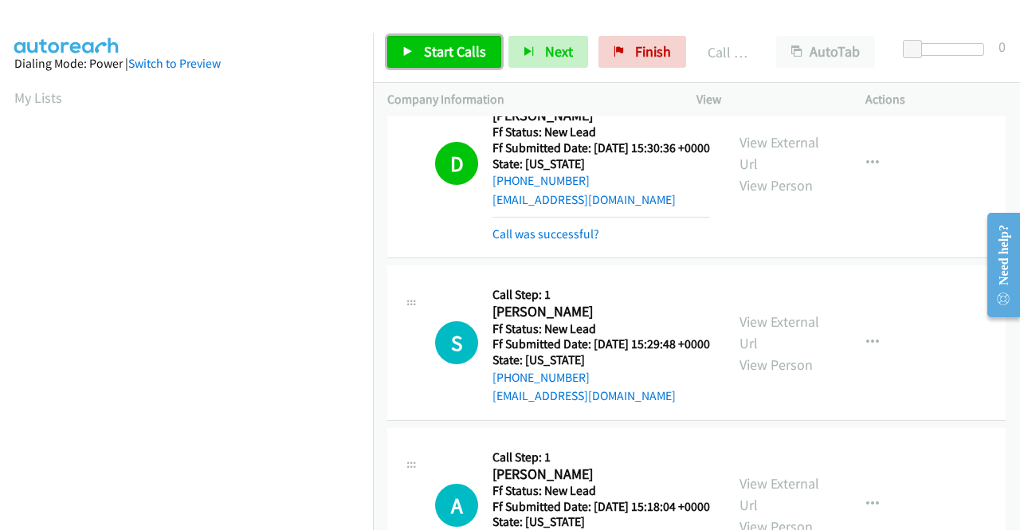
click at [437, 49] on span "Start Calls" at bounding box center [455, 51] width 62 height 18
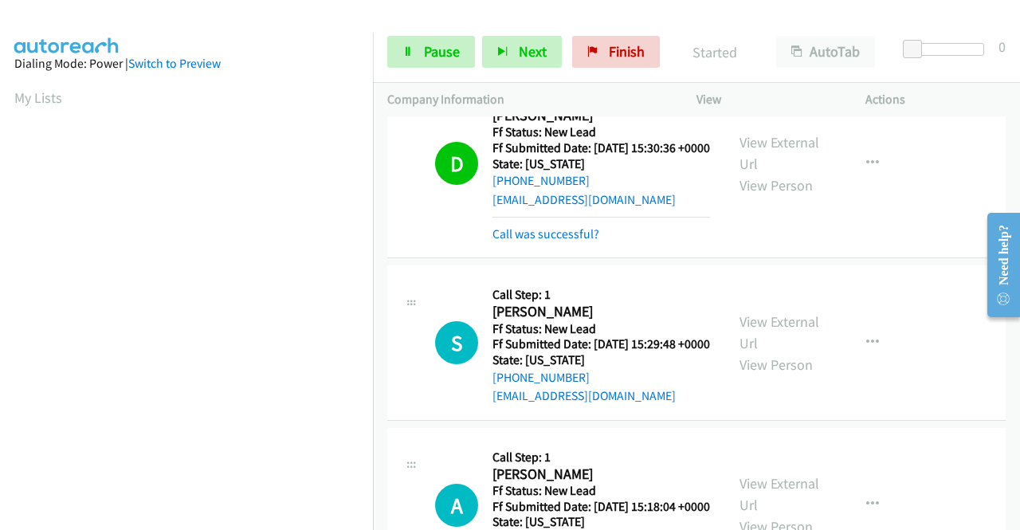
scroll to position [1813, 0]
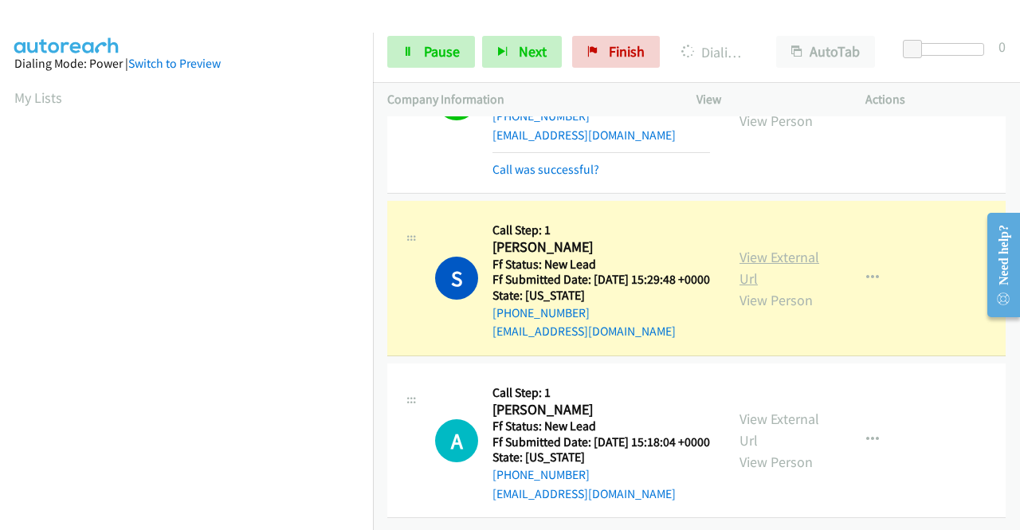
click at [775, 248] on link "View External Url" at bounding box center [779, 268] width 80 height 40
click at [0, 236] on aside "Dialing Mode: Power | Switch to Preview My Lists" at bounding box center [186, 217] width 373 height 882
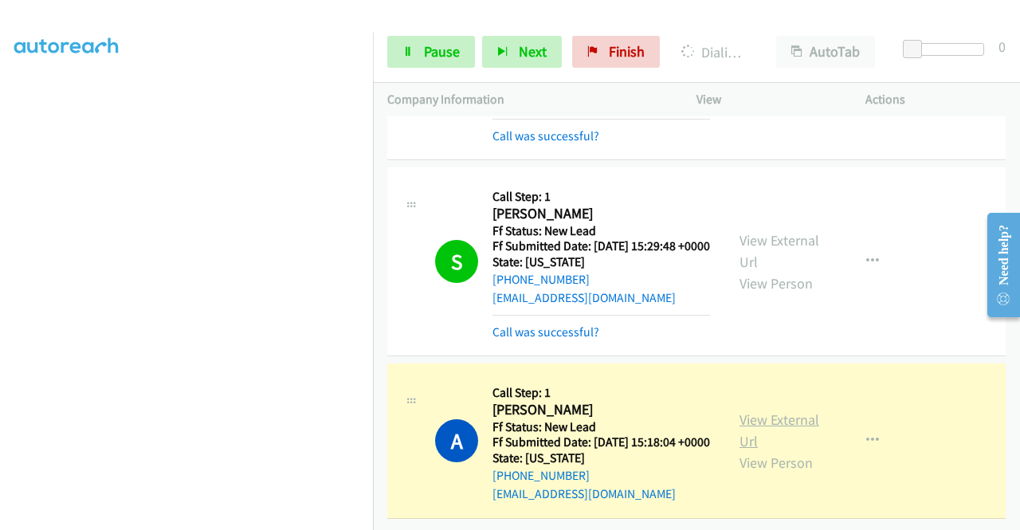
click at [747, 428] on link "View External Url" at bounding box center [779, 430] width 80 height 40
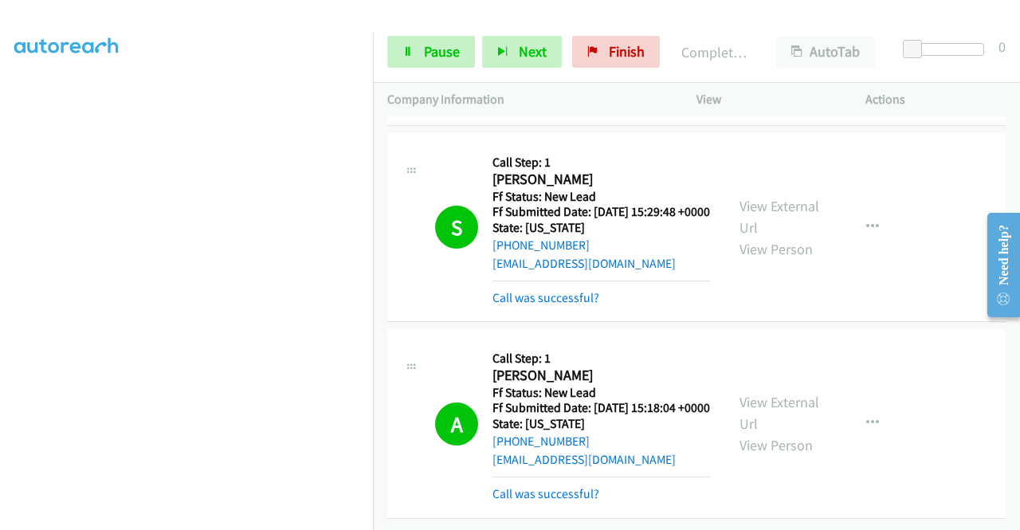
scroll to position [0, 0]
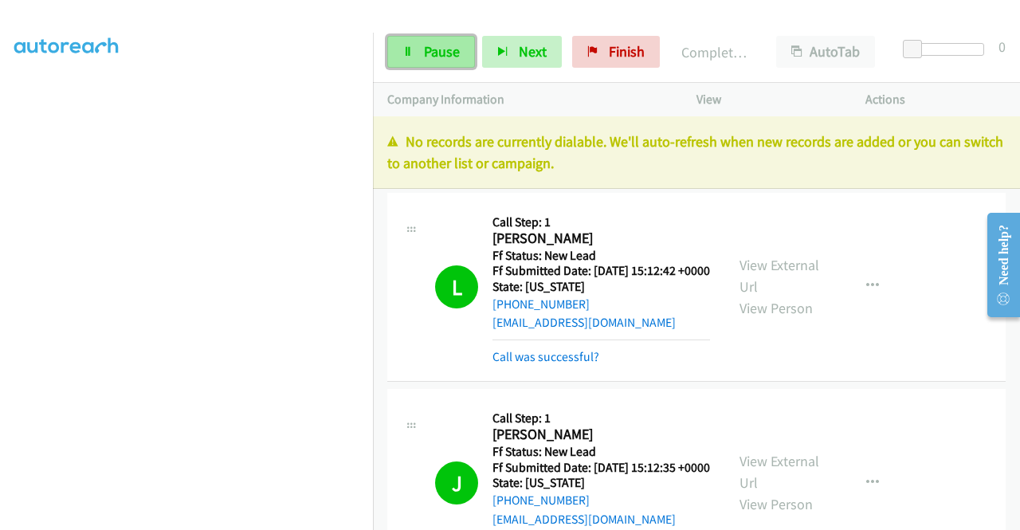
click at [459, 57] on link "Pause" at bounding box center [431, 52] width 88 height 32
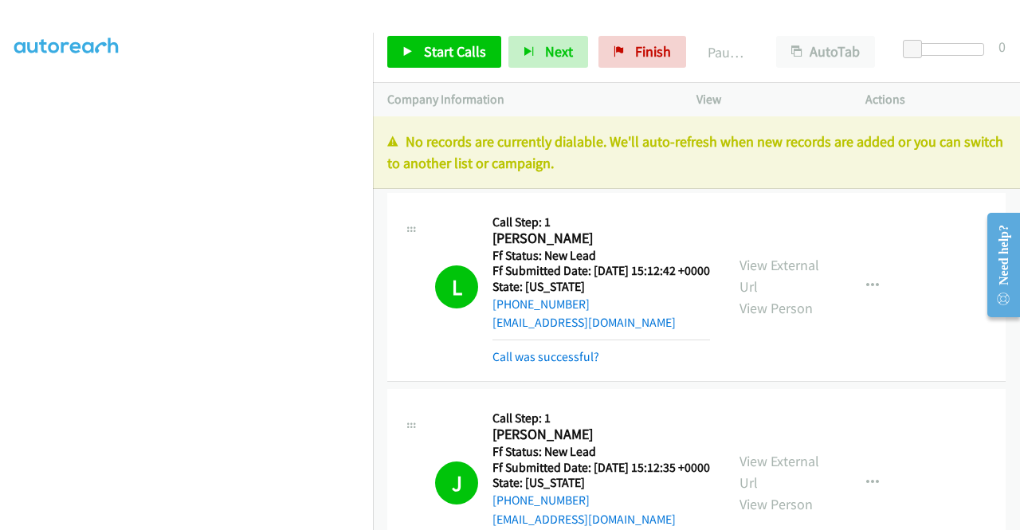
click at [927, 247] on div "L Callback Scheduled Call Step: 1 Lara Wosepka America/New_York Ff Status: New …" at bounding box center [696, 287] width 618 height 189
click at [642, 55] on span "Finish" at bounding box center [653, 51] width 36 height 18
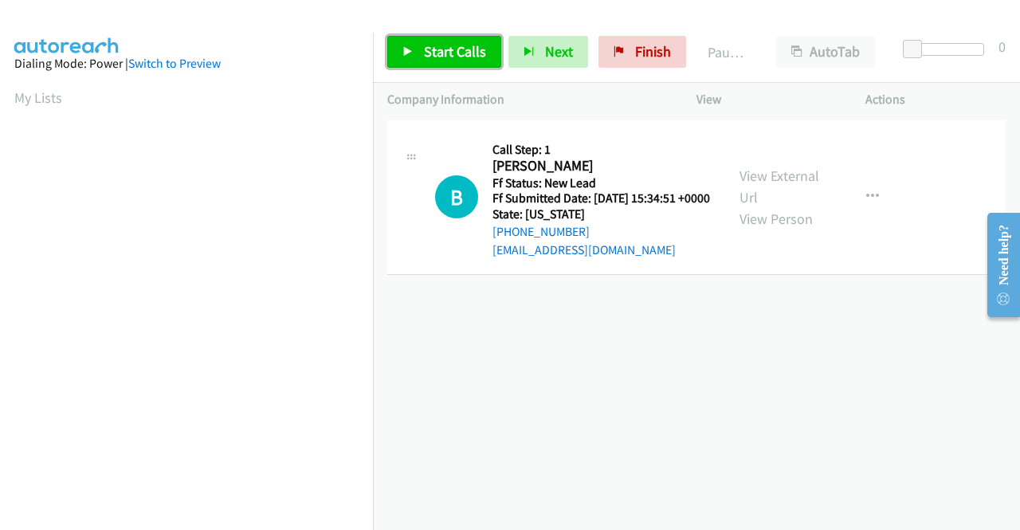
click at [460, 61] on link "Start Calls" at bounding box center [444, 52] width 114 height 32
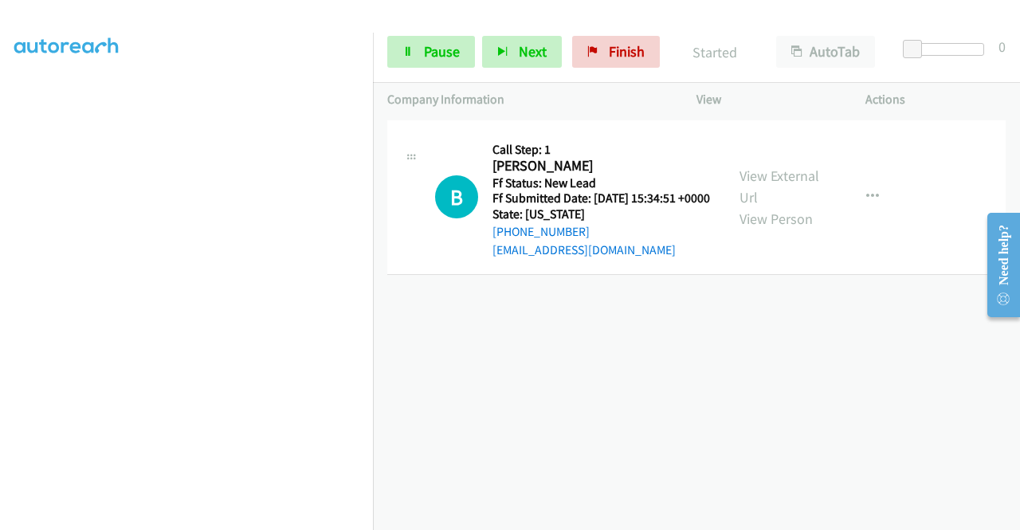
scroll to position [337, 0]
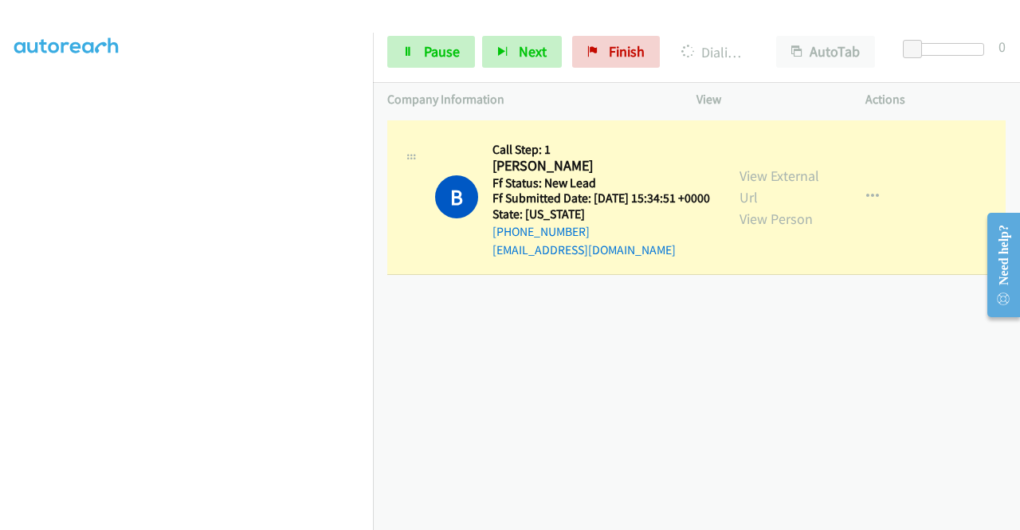
click at [0, 262] on aside "Dialing Mode: Power | Switch to Preview My Lists" at bounding box center [186, 137] width 373 height 882
click at [754, 187] on link "View External Url" at bounding box center [779, 187] width 80 height 40
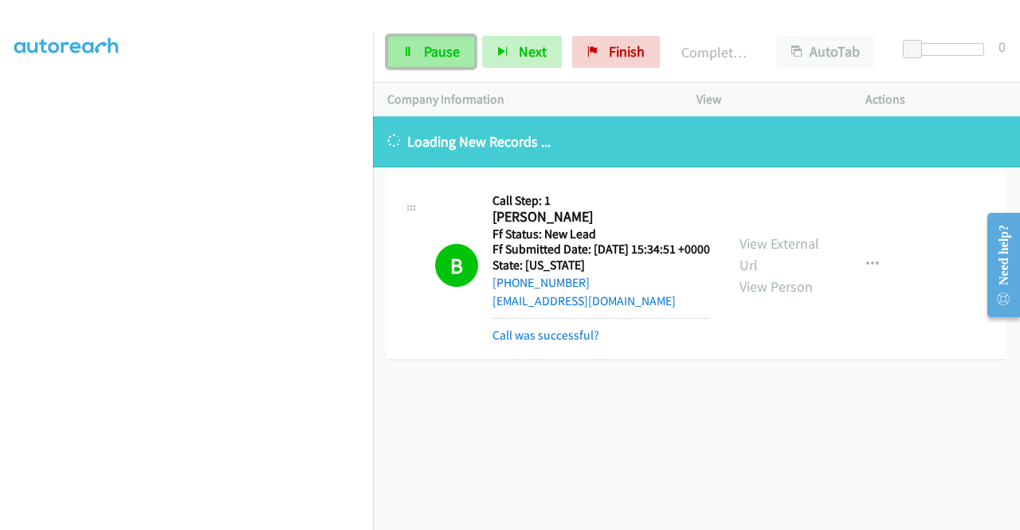
click at [424, 52] on span "Pause" at bounding box center [442, 51] width 36 height 18
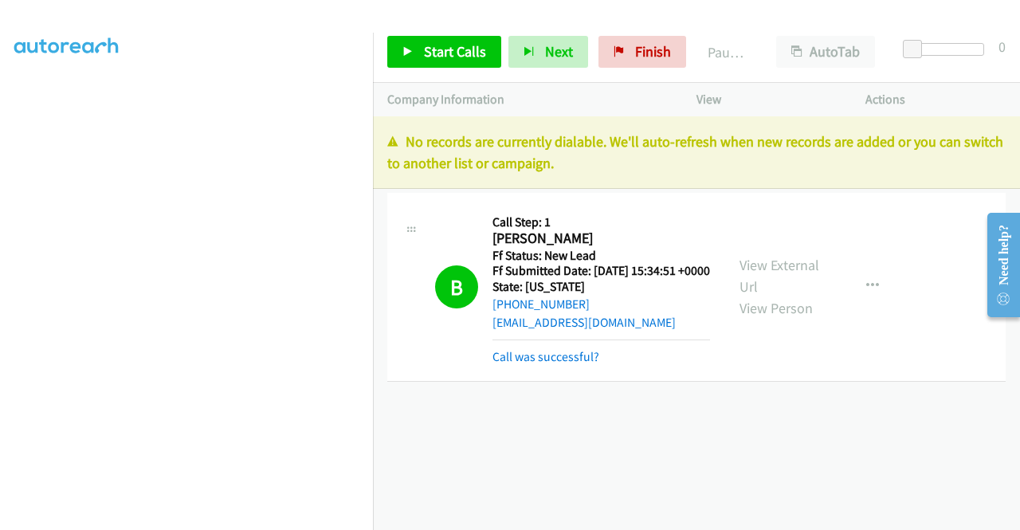
click at [919, 219] on div "B Callback Scheduled Call Step: 1 Briley Casanova America/Chicago Ff Status: Ne…" at bounding box center [696, 287] width 618 height 189
click at [672, 52] on link "Finish" at bounding box center [642, 52] width 88 height 32
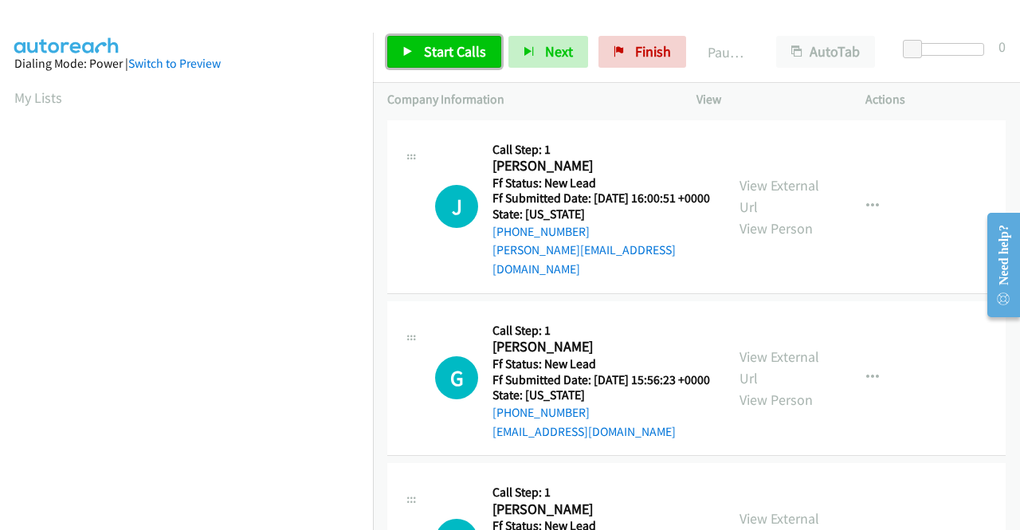
click at [446, 58] on span "Start Calls" at bounding box center [455, 51] width 62 height 18
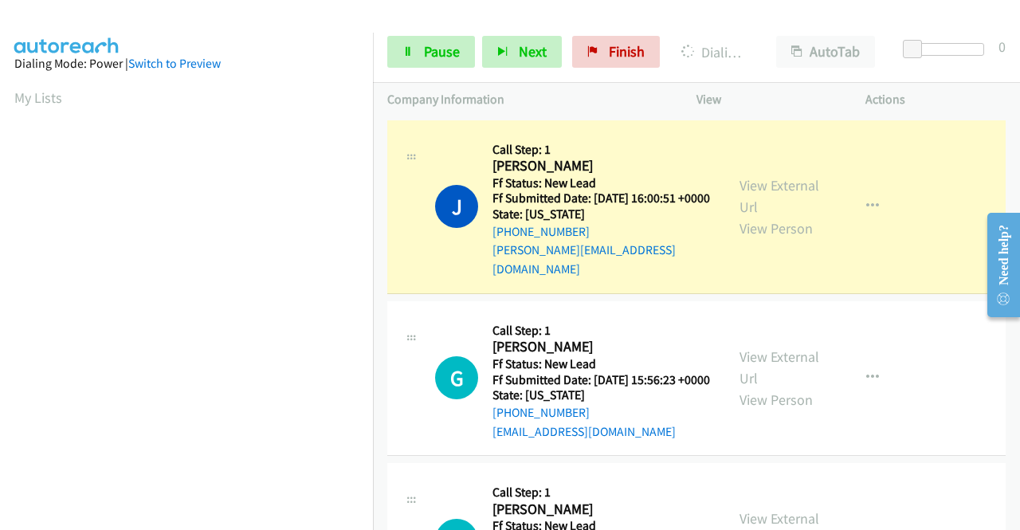
scroll to position [363, 0]
click at [782, 187] on link "View External Url" at bounding box center [779, 196] width 80 height 40
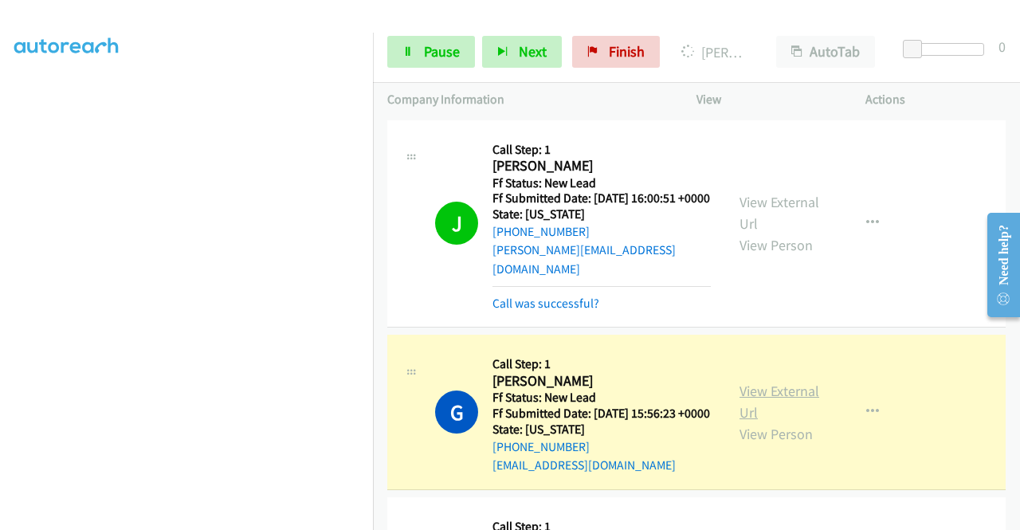
click at [743, 399] on link "View External Url" at bounding box center [779, 402] width 80 height 40
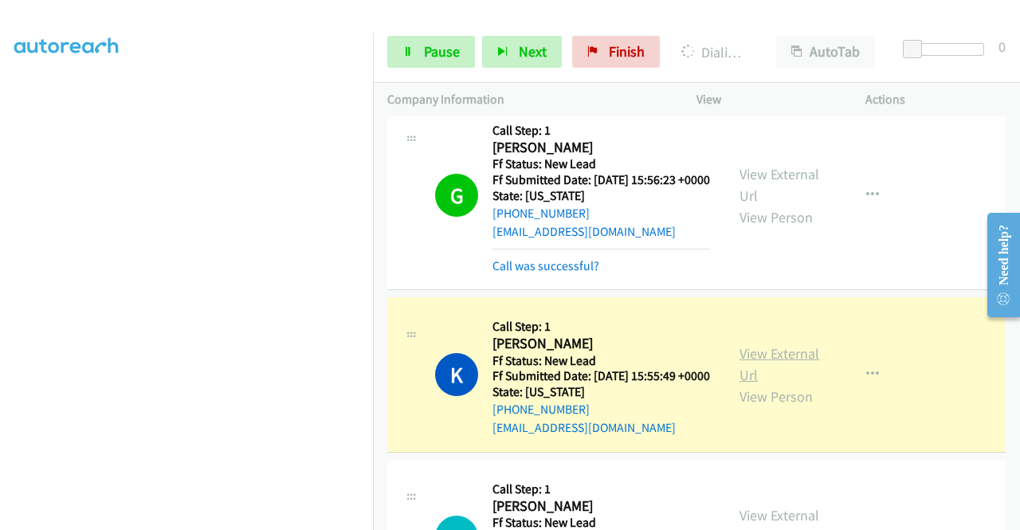
click at [744, 370] on link "View External Url" at bounding box center [779, 364] width 80 height 40
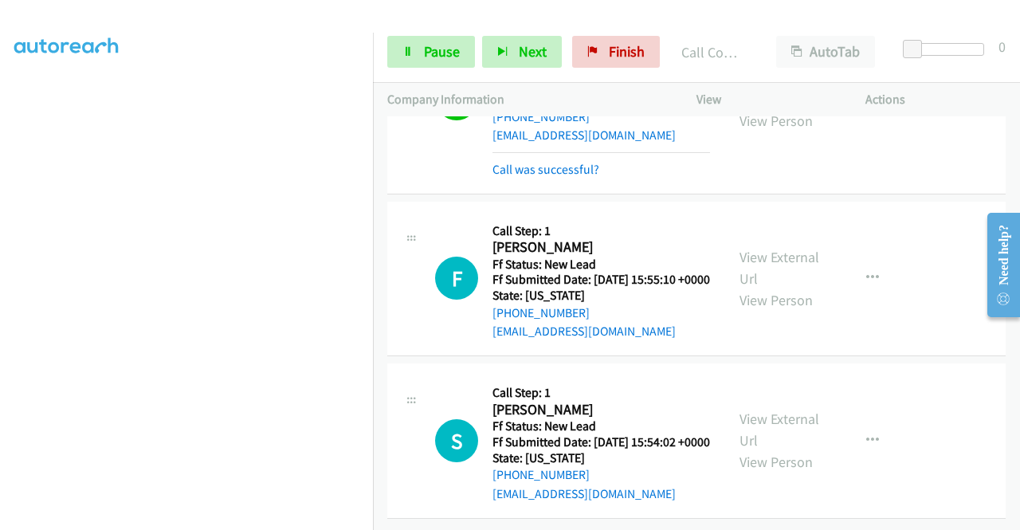
scroll to position [574, 0]
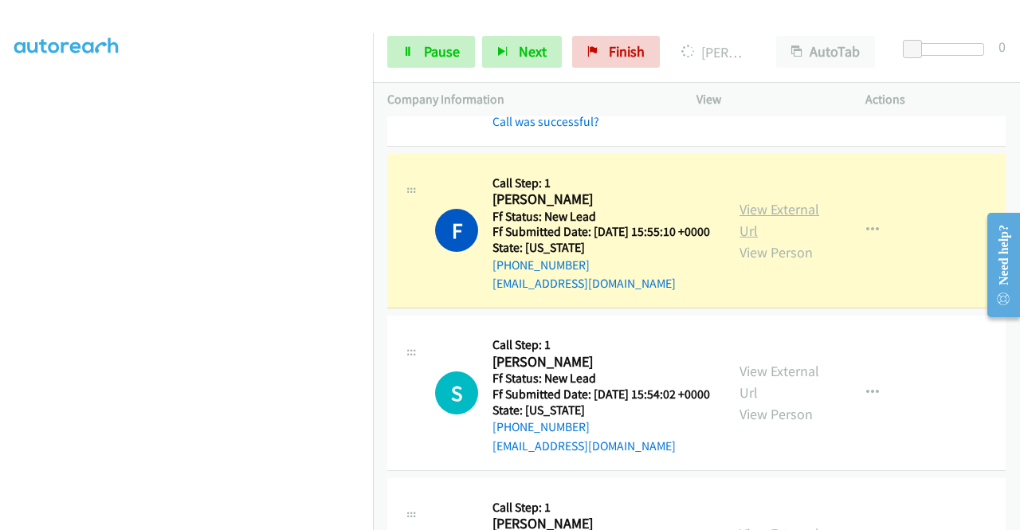
click at [782, 240] on link "View External Url" at bounding box center [779, 220] width 80 height 40
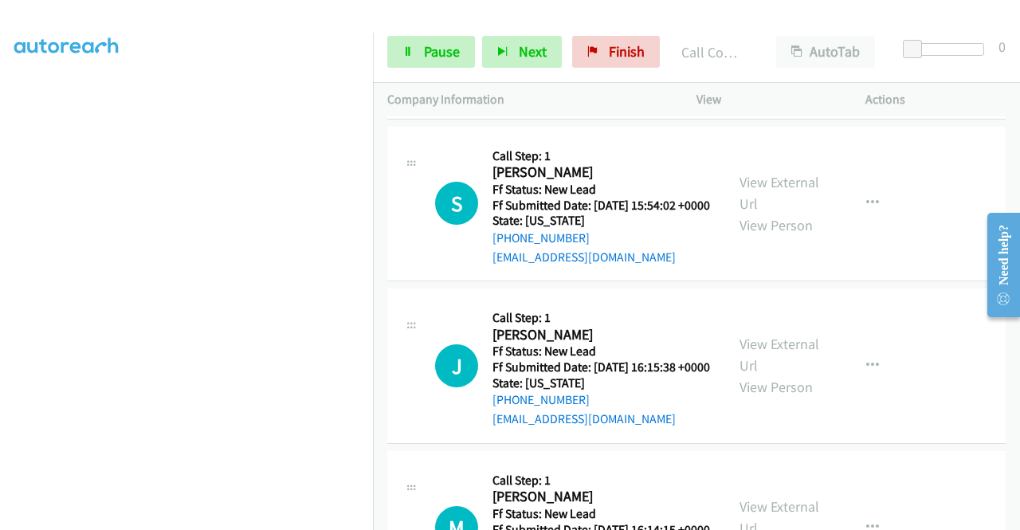
scroll to position [829, 0]
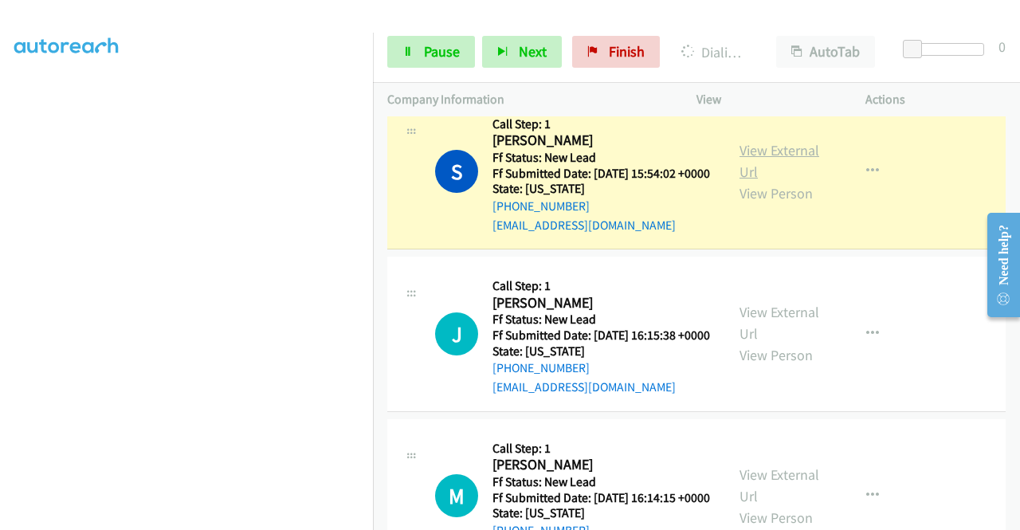
click at [754, 181] on link "View External Url" at bounding box center [779, 161] width 80 height 40
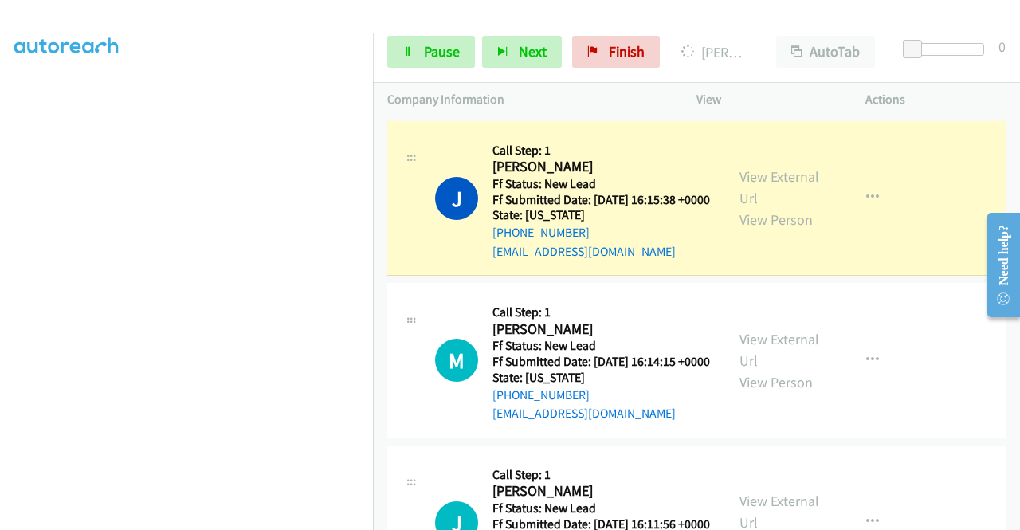
scroll to position [1072, 0]
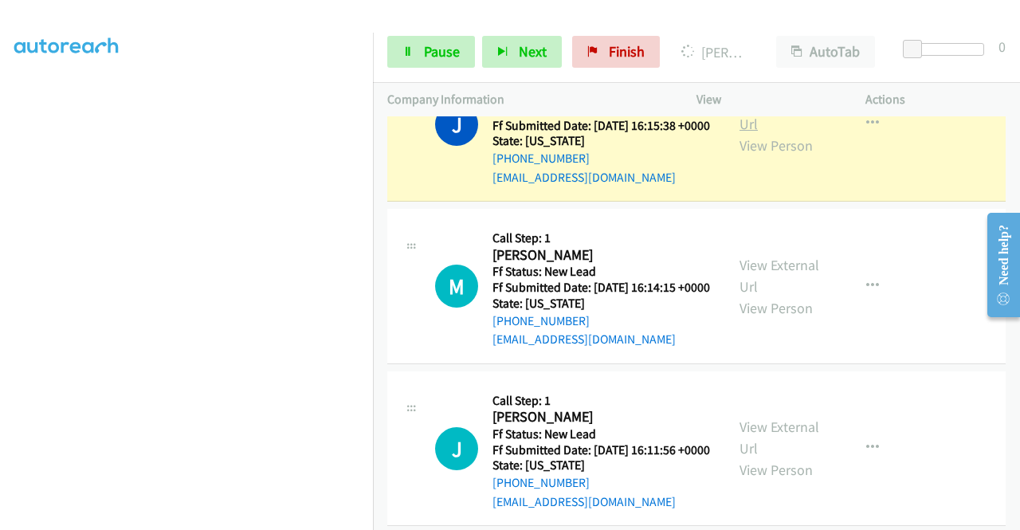
click at [790, 133] on link "View External Url" at bounding box center [779, 113] width 80 height 40
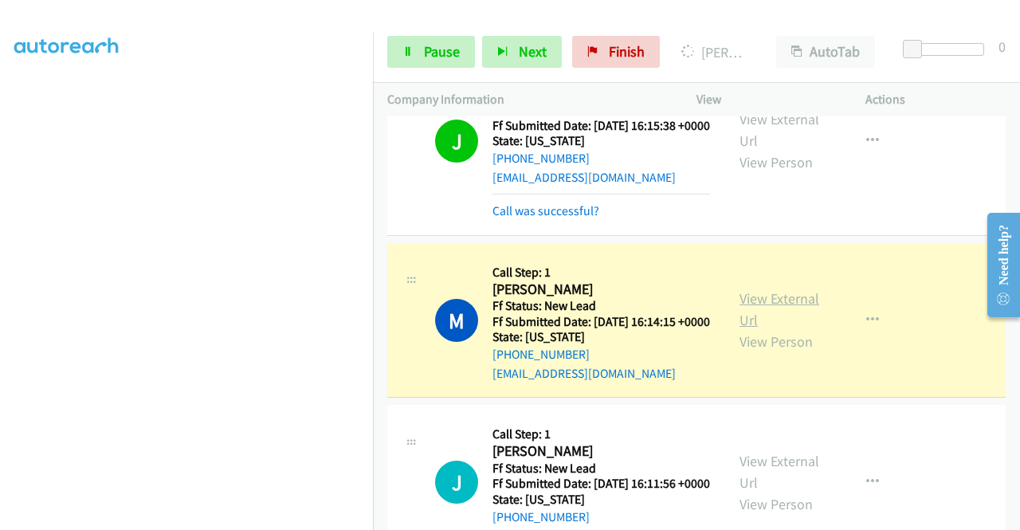
click at [765, 329] on link "View External Url" at bounding box center [779, 309] width 80 height 40
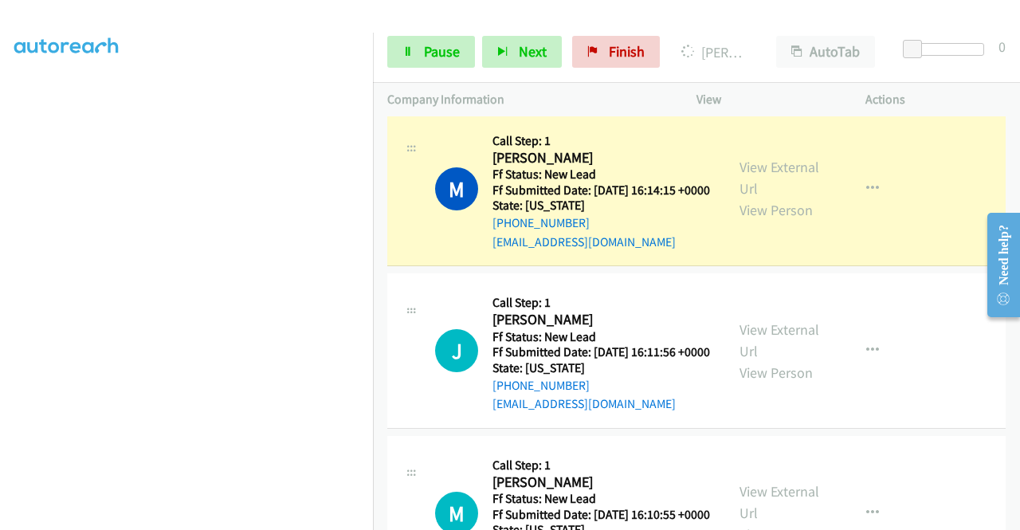
scroll to position [1192, 0]
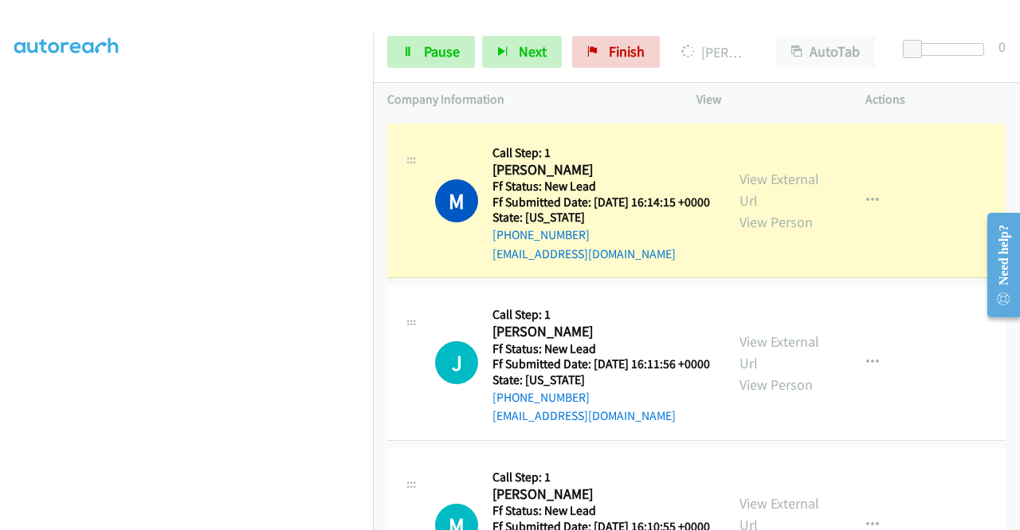
click at [374, 120] on td "J Callback Scheduled Call Step: 1 [PERSON_NAME] America/New_York Ff Status: New…" at bounding box center [696, 22] width 647 height 196
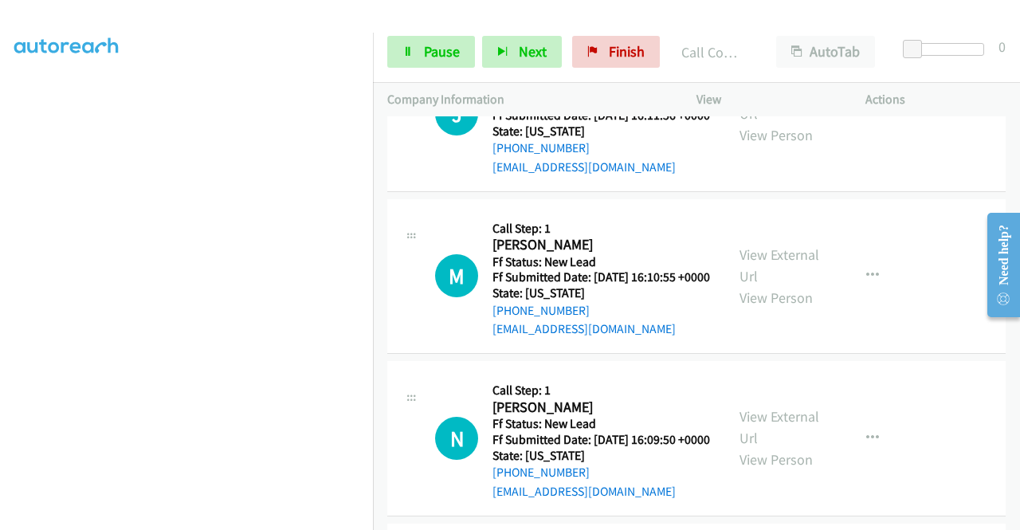
scroll to position [1490, 0]
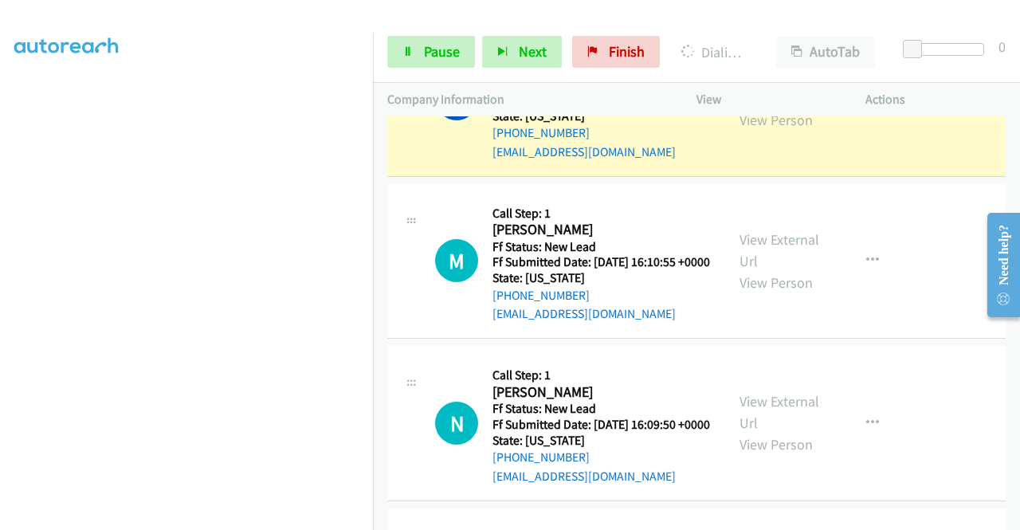
click at [778, 108] on link "View External Url" at bounding box center [779, 88] width 80 height 40
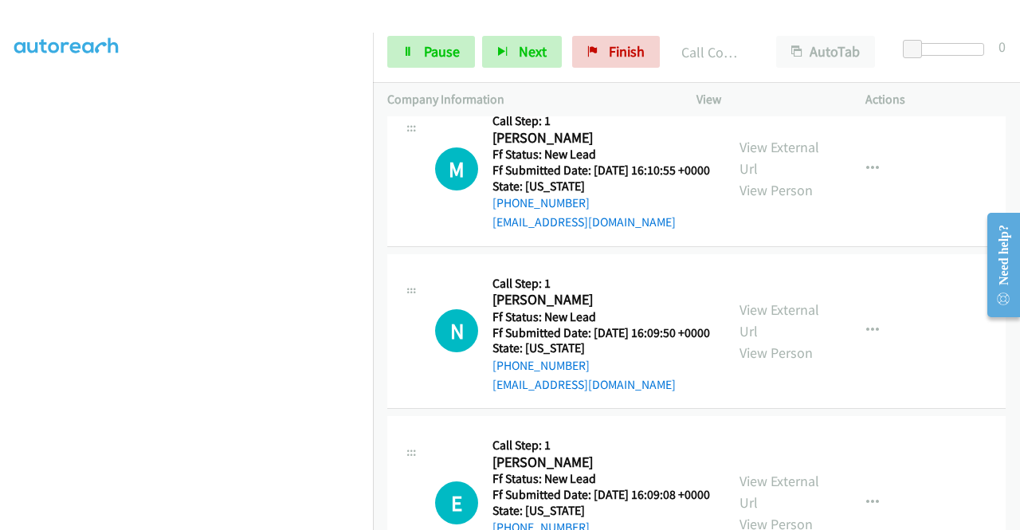
scroll to position [1686, 0]
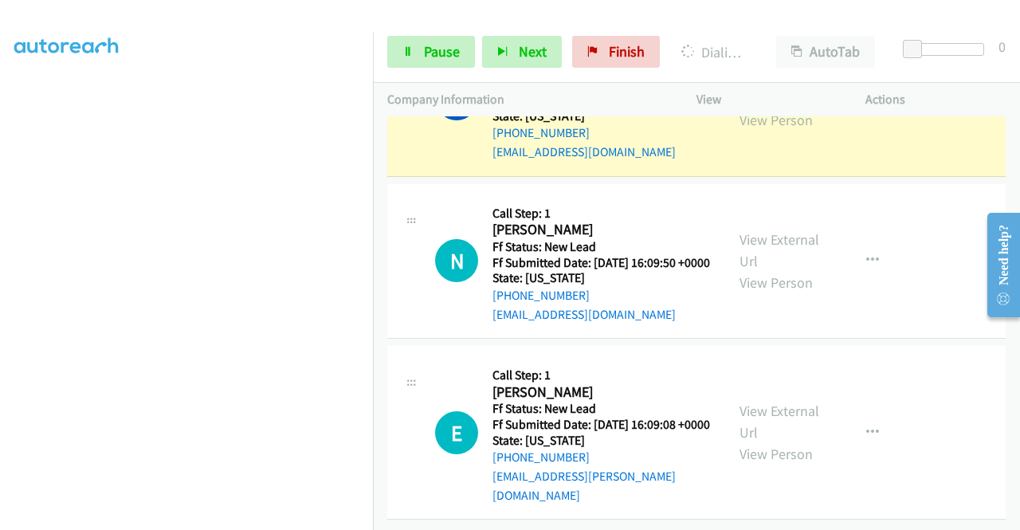
click at [743, 108] on link "View External Url" at bounding box center [779, 88] width 80 height 40
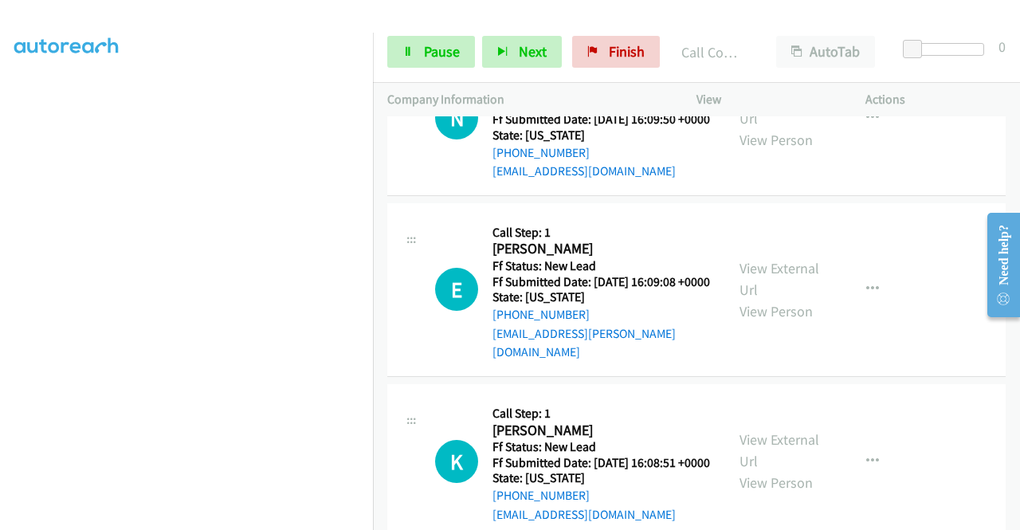
scroll to position [1847, 0]
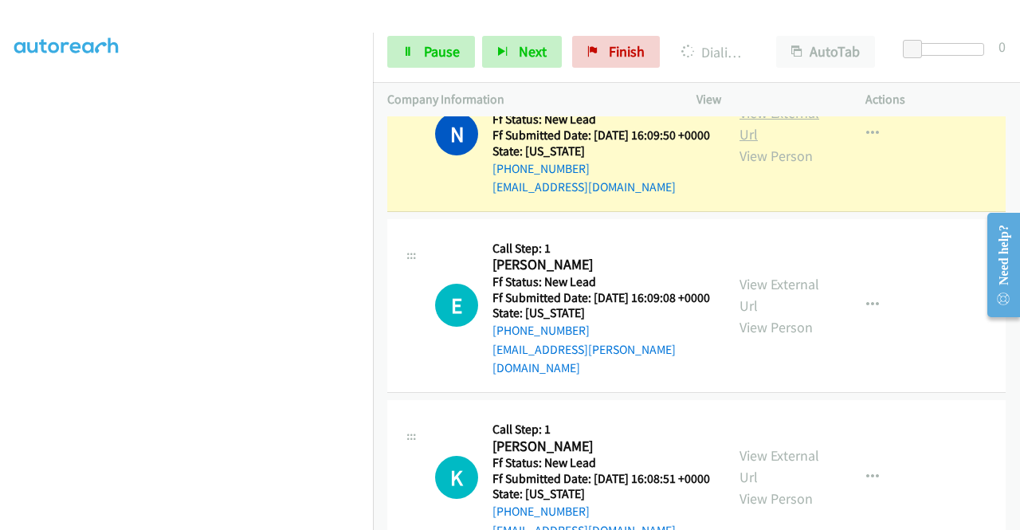
click at [743, 143] on link "View External Url" at bounding box center [779, 124] width 80 height 40
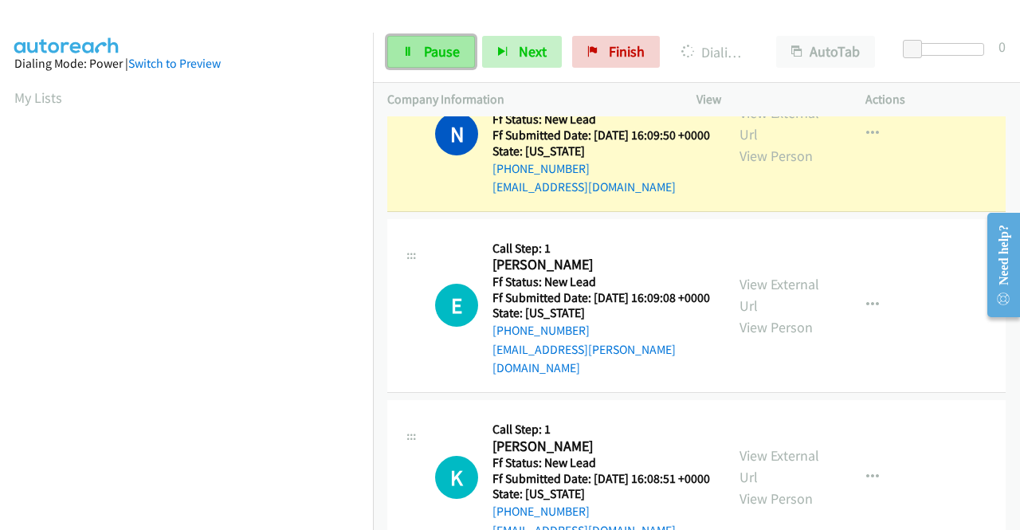
click at [409, 65] on link "Pause" at bounding box center [431, 52] width 88 height 32
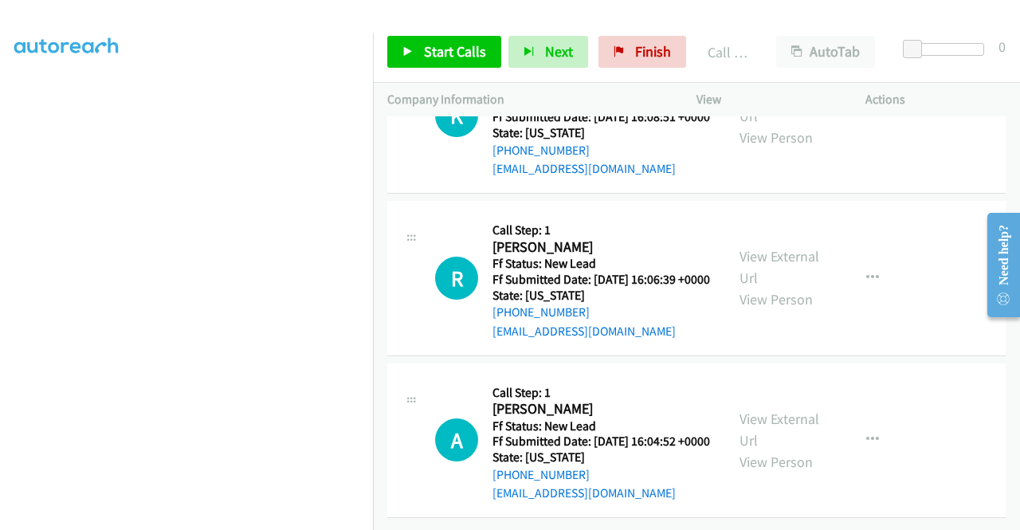
scroll to position [2428, 0]
click at [663, 55] on span "Finish" at bounding box center [653, 51] width 36 height 18
